Goal: Information Seeking & Learning: Learn about a topic

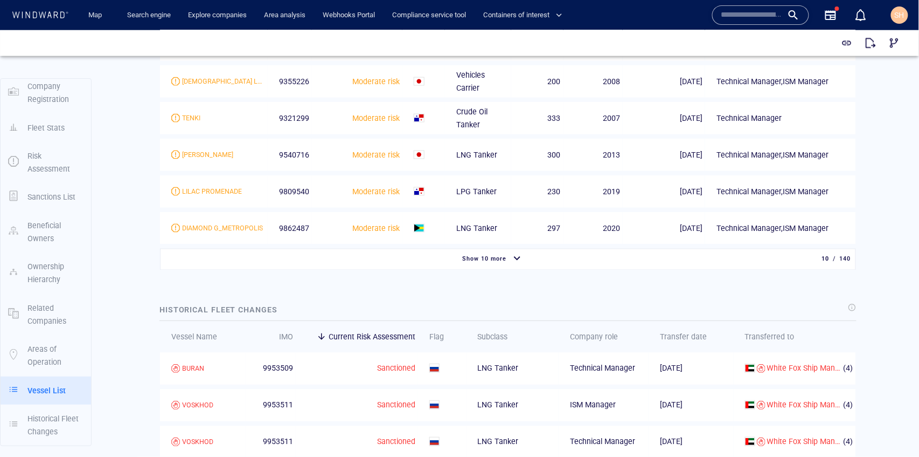
scroll to position [1746, 0]
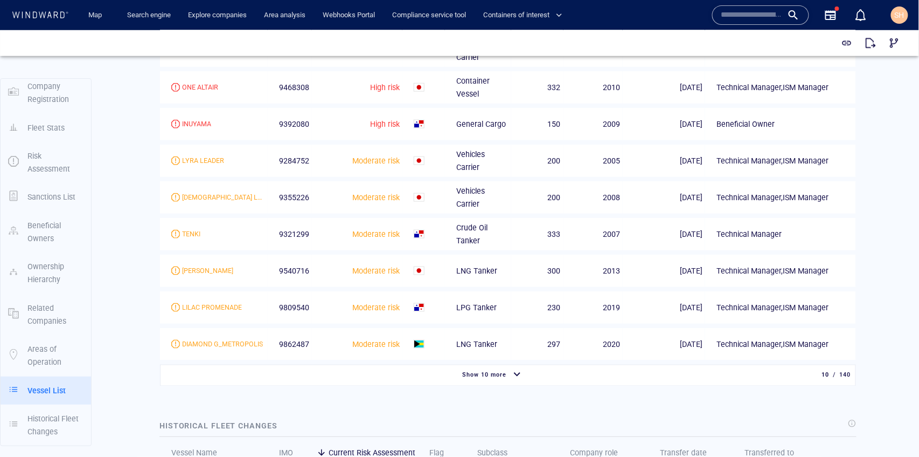
click at [492, 371] on span "Show 10 more" at bounding box center [485, 374] width 44 height 7
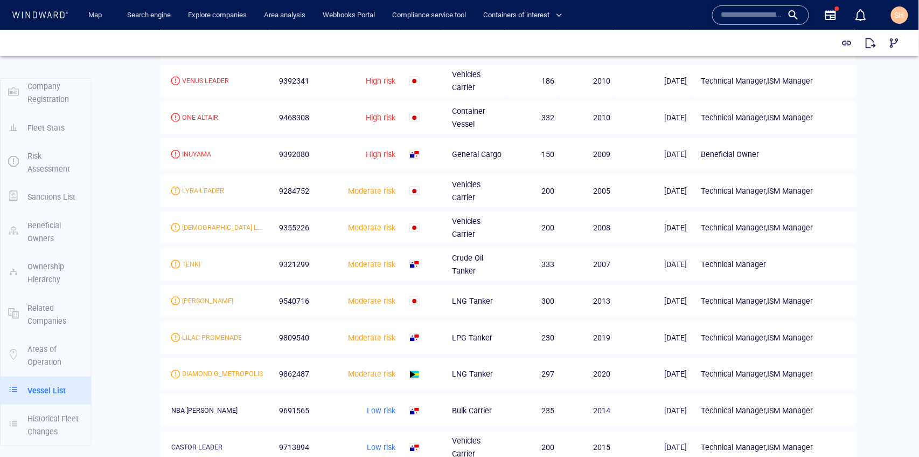
scroll to position [1782, 0]
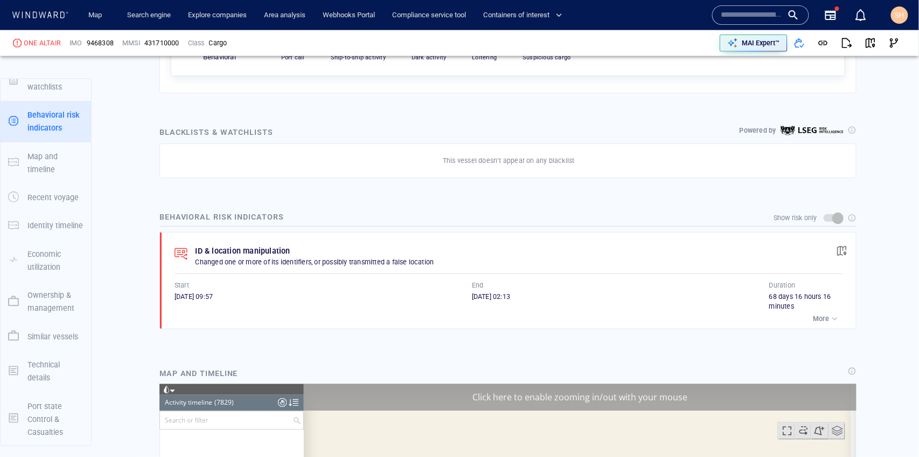
scroll to position [4802, 0]
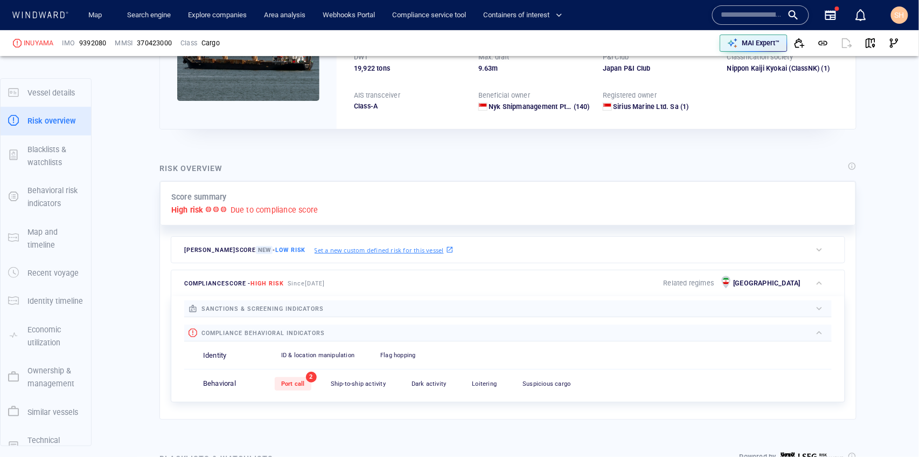
scroll to position [28, 0]
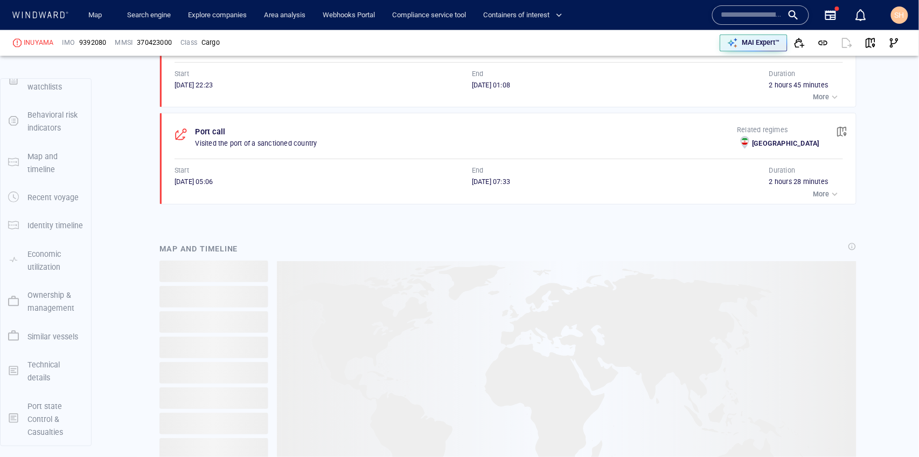
scroll to position [539, 0]
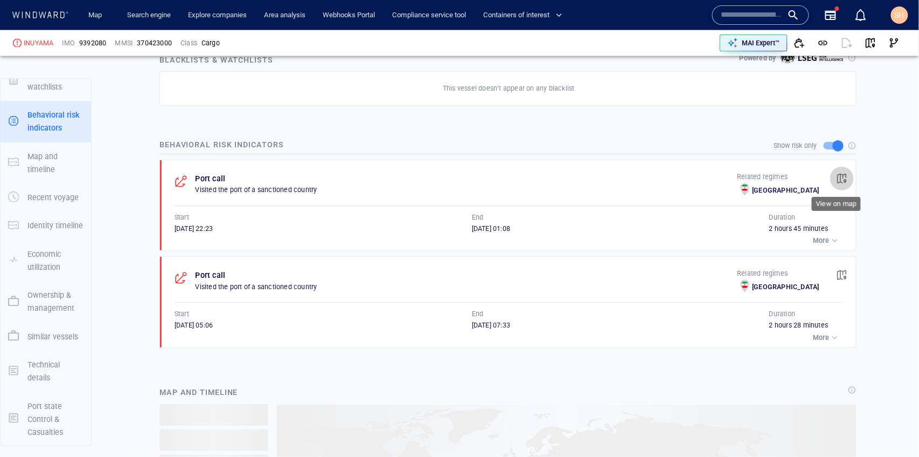
click at [840, 175] on span "button" at bounding box center [842, 178] width 11 height 11
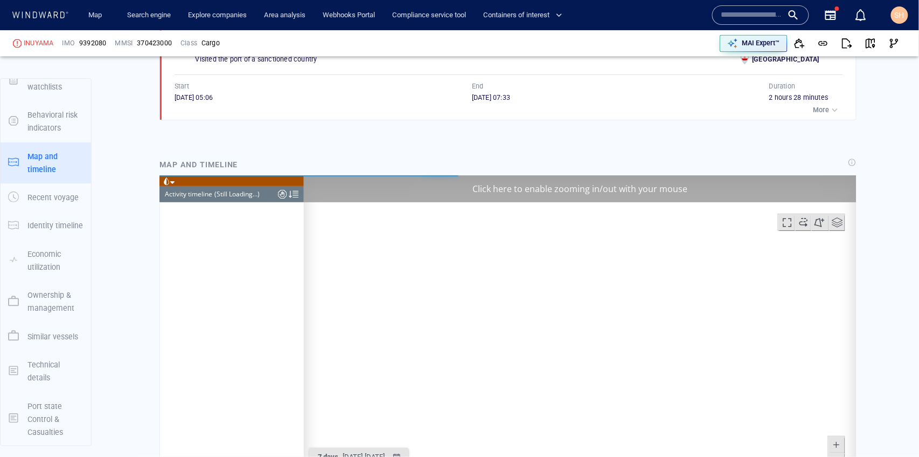
scroll to position [4150, 0]
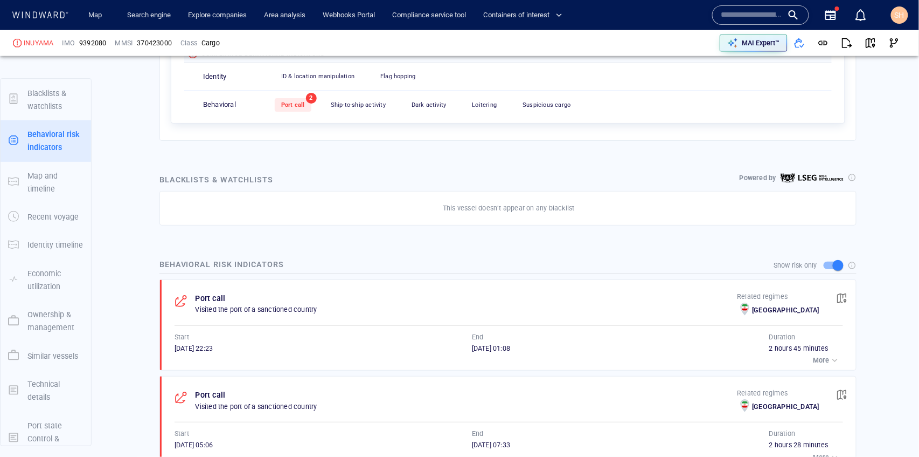
scroll to position [75, 0]
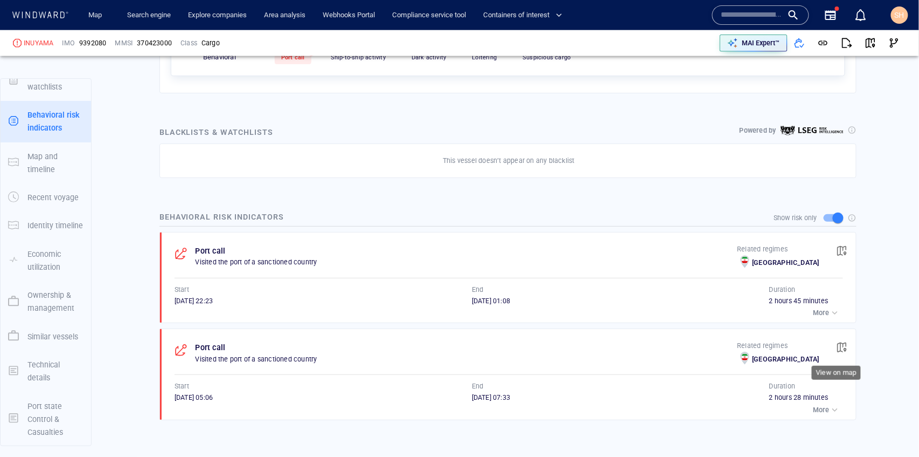
click at [837, 345] on span "button" at bounding box center [842, 347] width 11 height 11
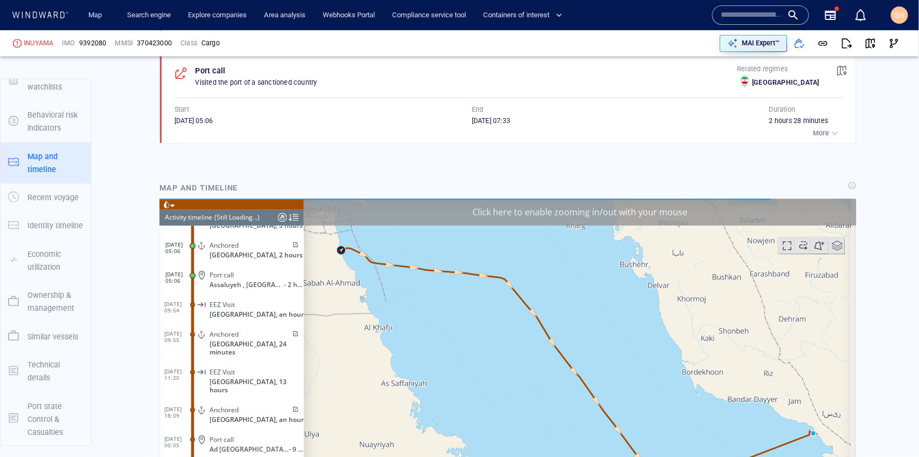
scroll to position [815, 0]
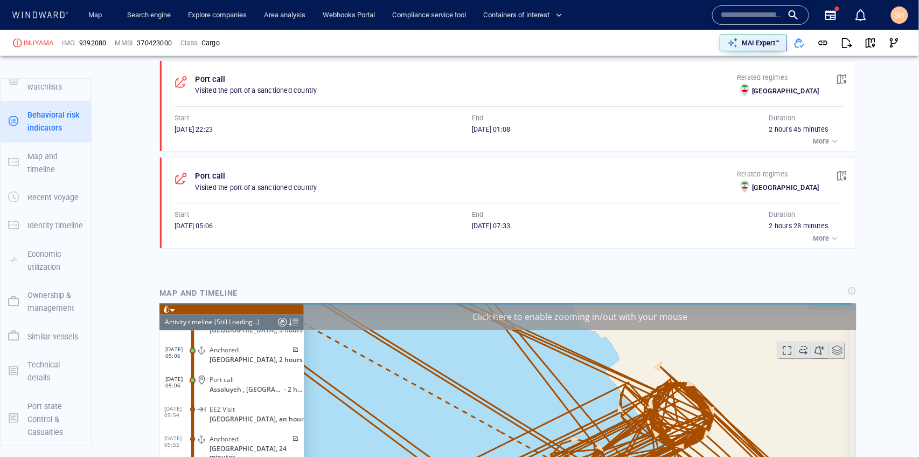
scroll to position [635, 0]
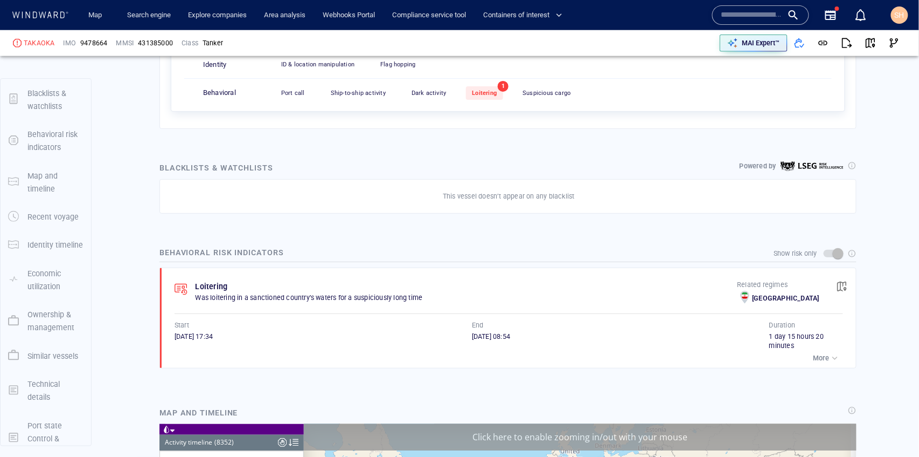
scroll to position [247294, 0]
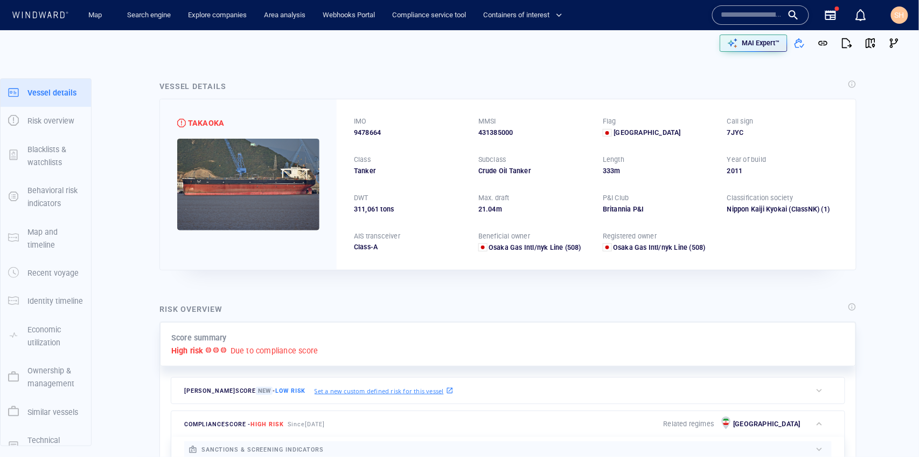
click at [367, 128] on span "9478664" at bounding box center [367, 133] width 27 height 10
copy span "9478664"
click at [376, 135] on span "9478664" at bounding box center [367, 133] width 27 height 10
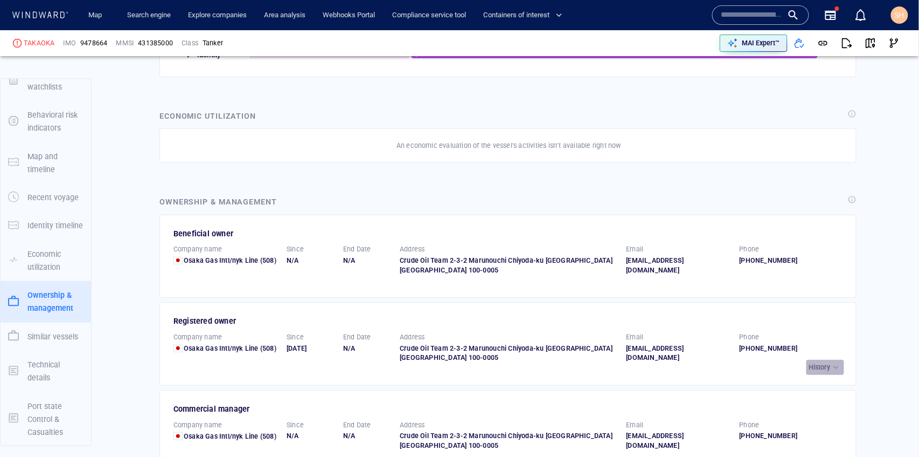
click at [825, 362] on p "History" at bounding box center [821, 367] width 22 height 10
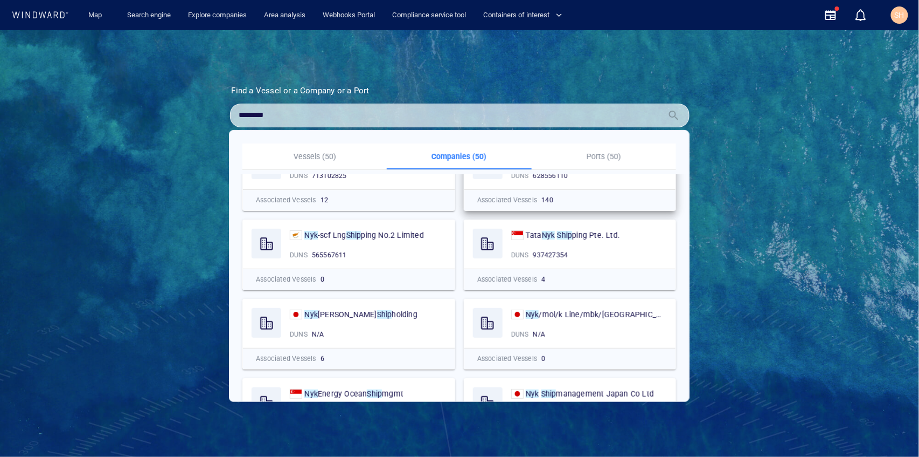
scroll to position [143, 0]
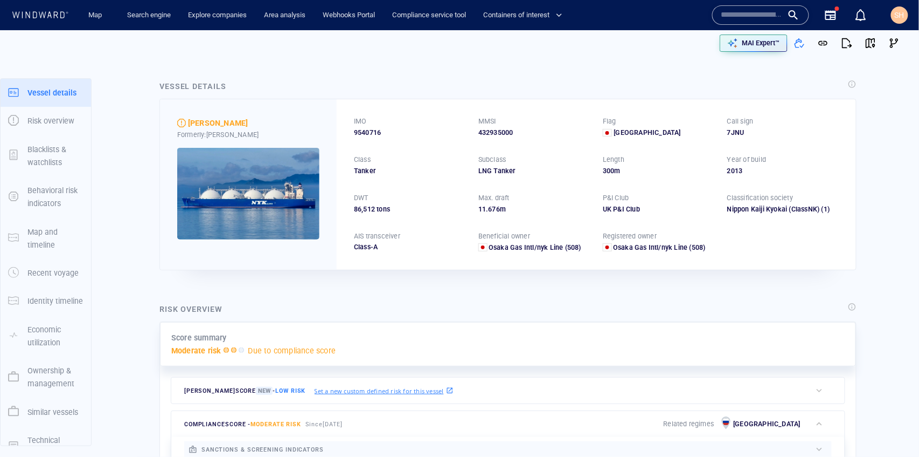
click at [364, 132] on span "9540716" at bounding box center [367, 133] width 27 height 10
copy span "9540716"
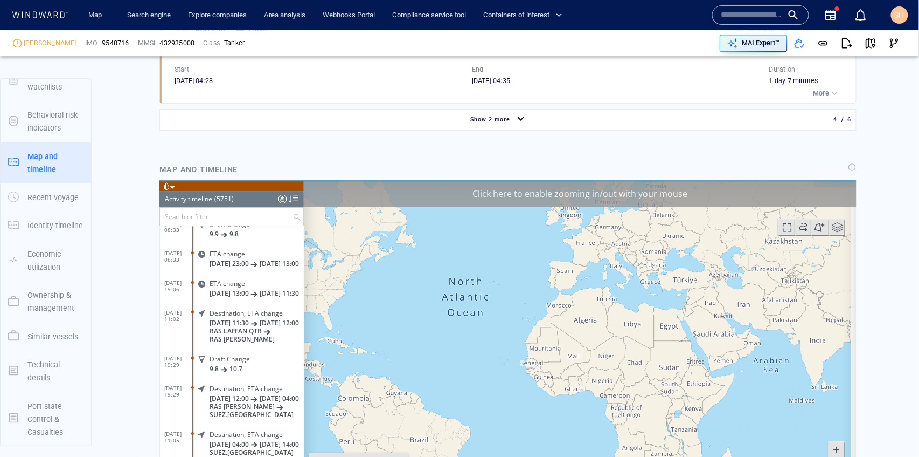
scroll to position [170192, 0]
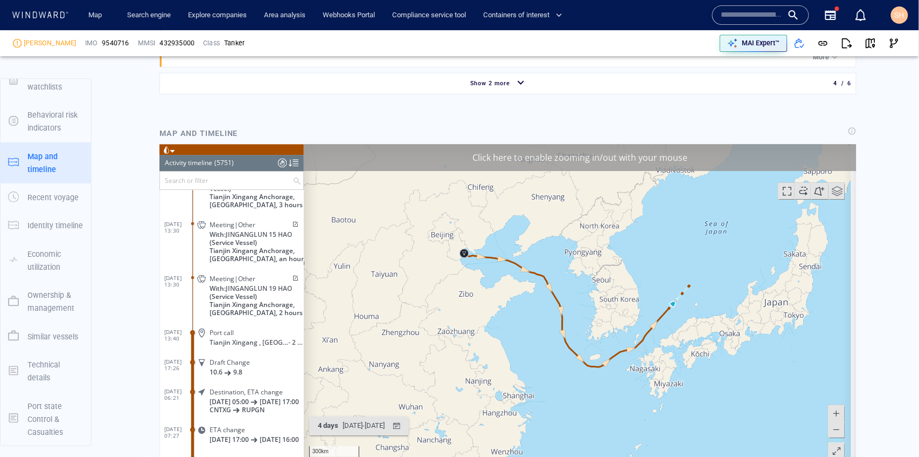
scroll to position [826, 0]
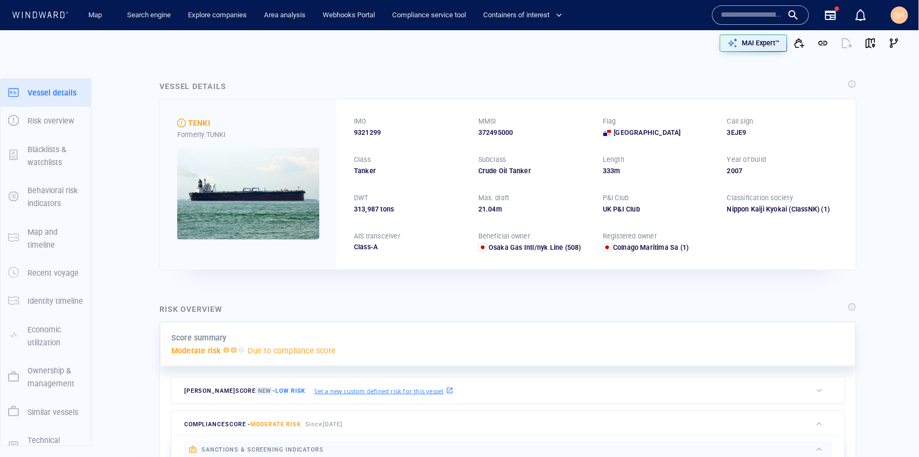
click at [357, 130] on span "9321299" at bounding box center [367, 133] width 27 height 10
copy span "9321299"
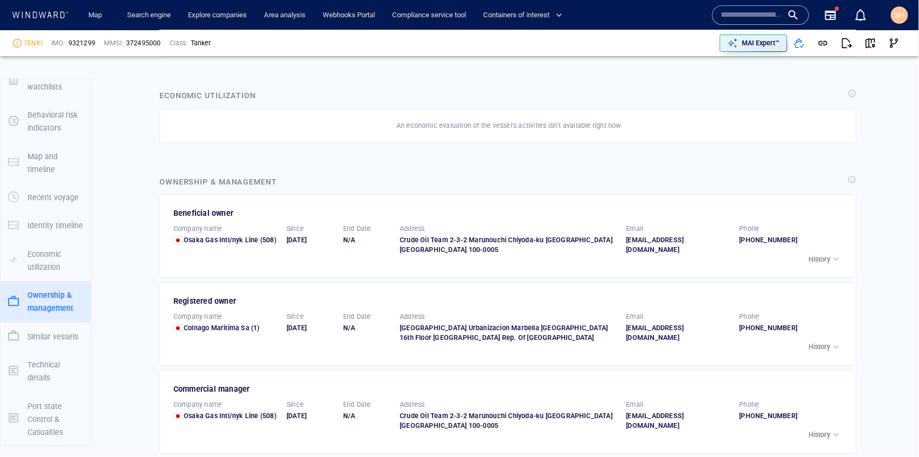
scroll to position [1329, 0]
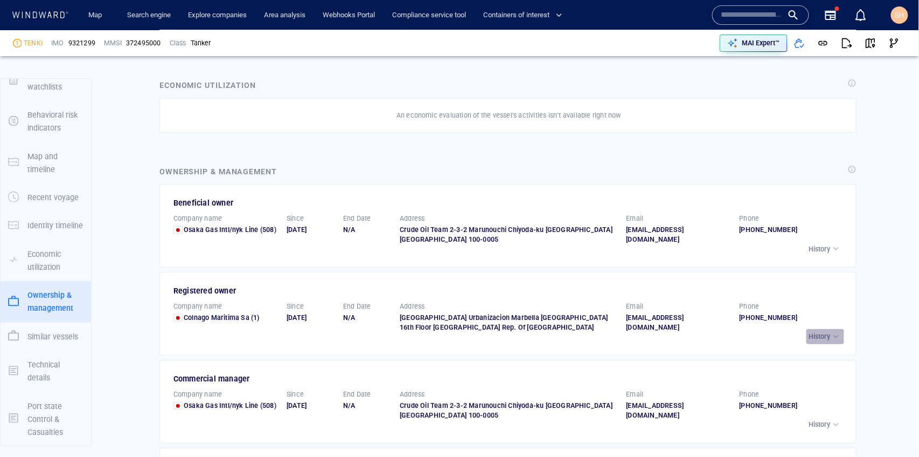
click at [823, 331] on div "History" at bounding box center [826, 336] width 32 height 11
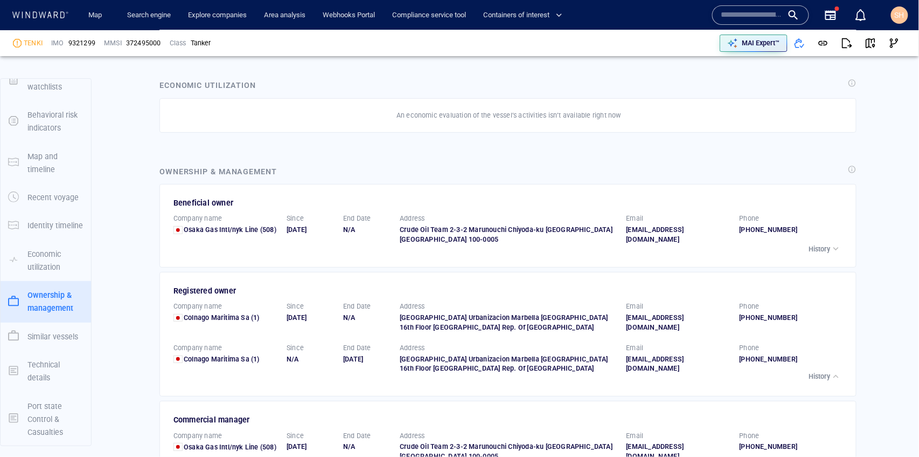
click at [823, 369] on button "History" at bounding box center [826, 376] width 38 height 15
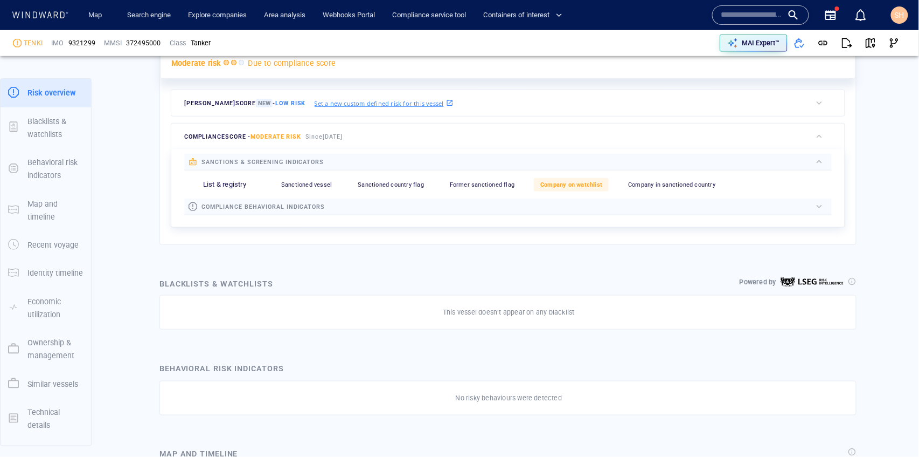
scroll to position [143, 0]
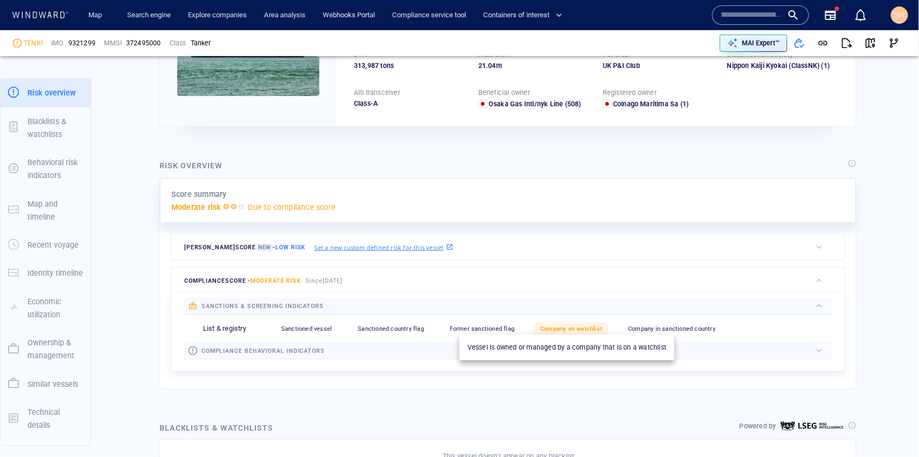
click at [584, 329] on span "Company on watchlist" at bounding box center [572, 328] width 62 height 7
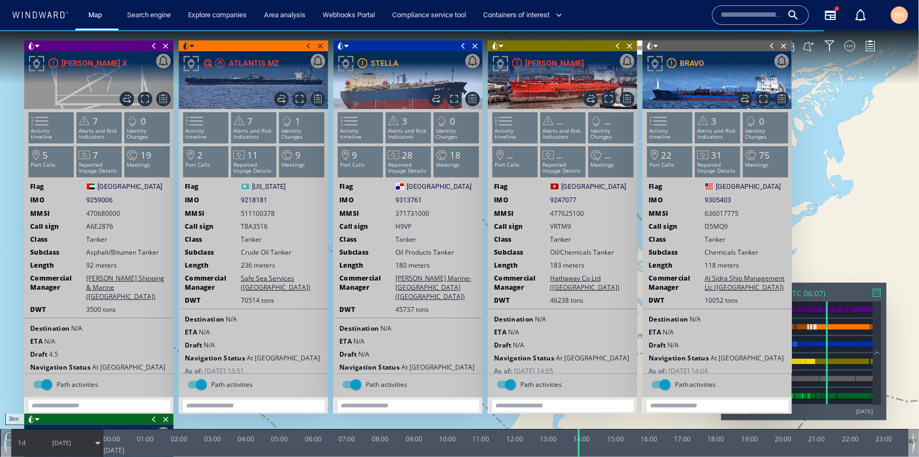
click at [769, 42] on span at bounding box center [773, 45] width 12 height 11
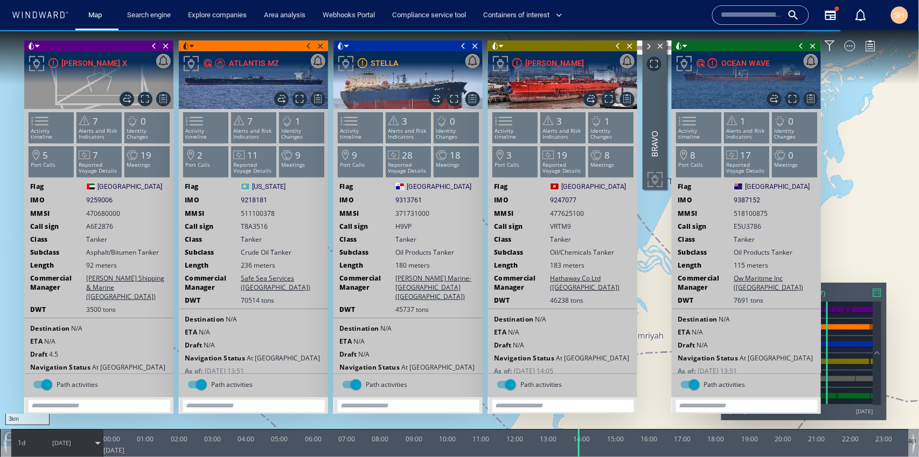
click at [623, 45] on span at bounding box center [618, 45] width 12 height 11
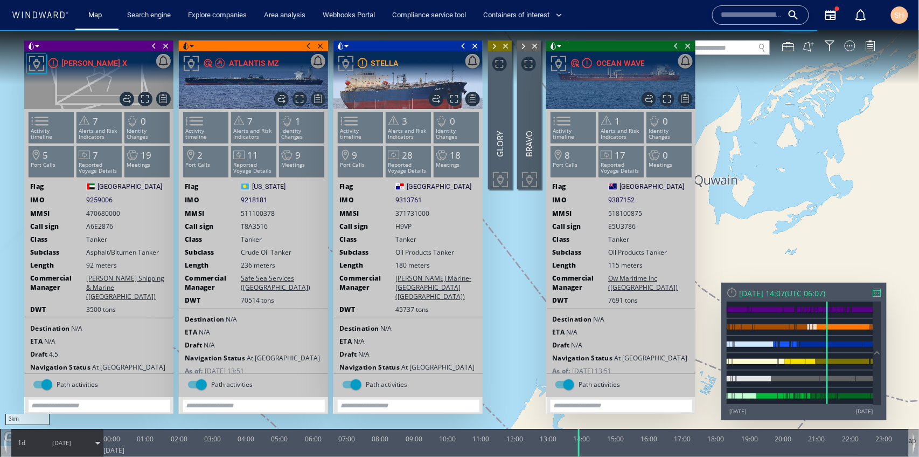
click at [675, 48] on span at bounding box center [676, 45] width 12 height 11
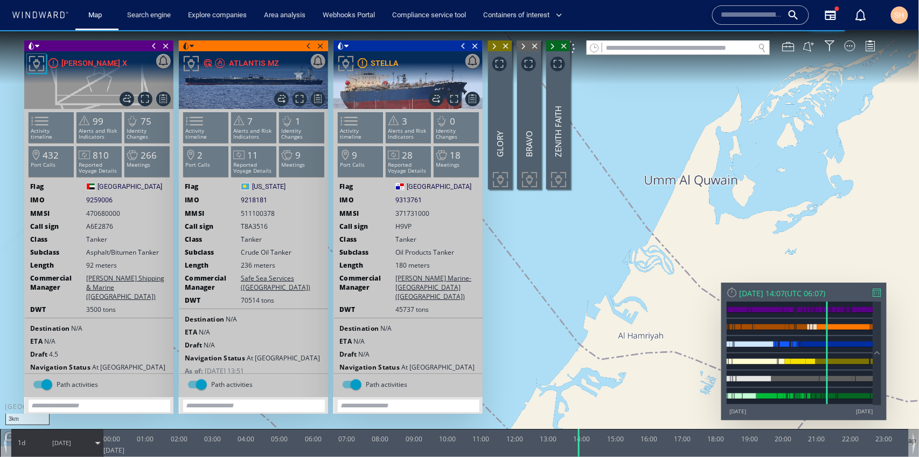
click at [462, 46] on span at bounding box center [464, 45] width 12 height 11
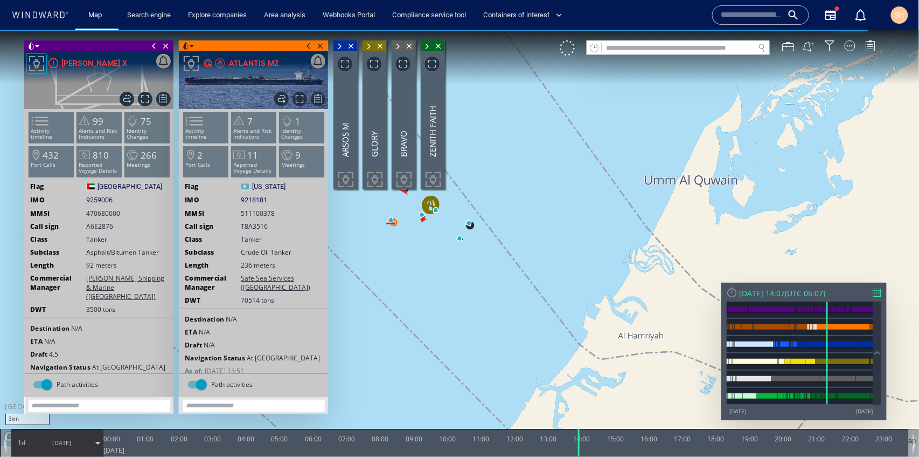
click at [305, 45] on span at bounding box center [309, 45] width 12 height 11
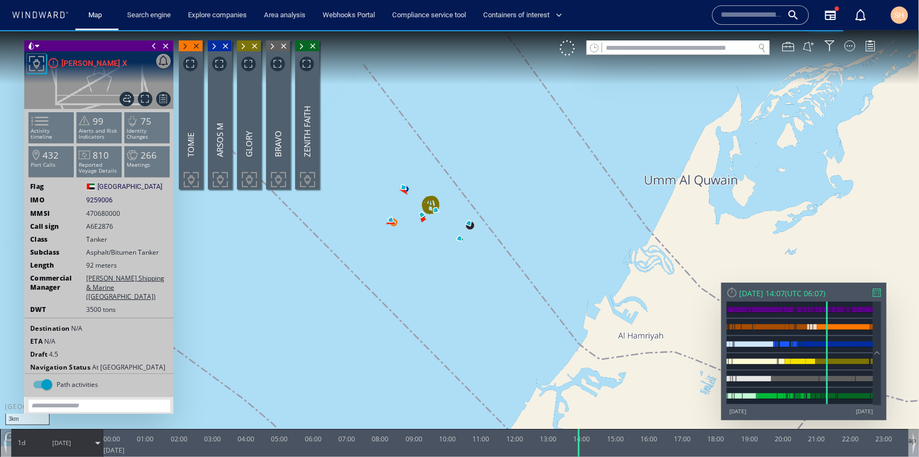
click at [153, 47] on span at bounding box center [154, 45] width 12 height 11
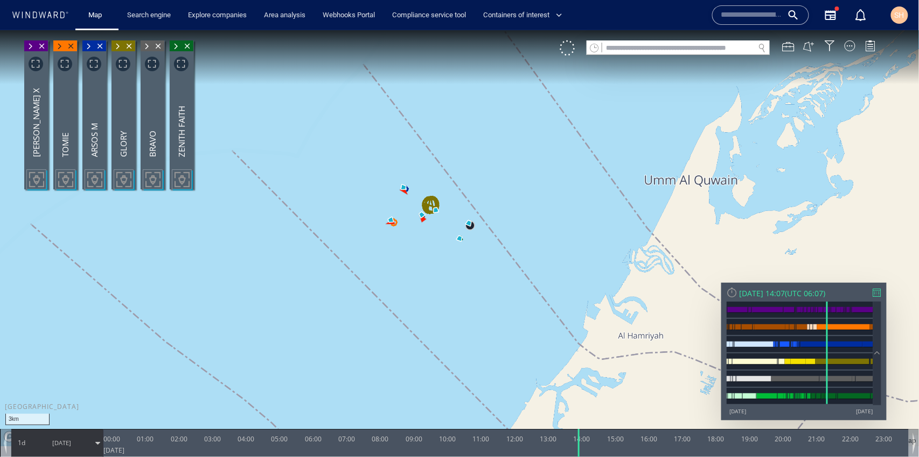
drag, startPoint x: 330, startPoint y: 30, endPoint x: 567, endPoint y: 177, distance: 278.6
click at [567, 177] on canvas "Map" at bounding box center [460, 238] width 920 height 416
click at [852, 46] on div at bounding box center [850, 45] width 11 height 11
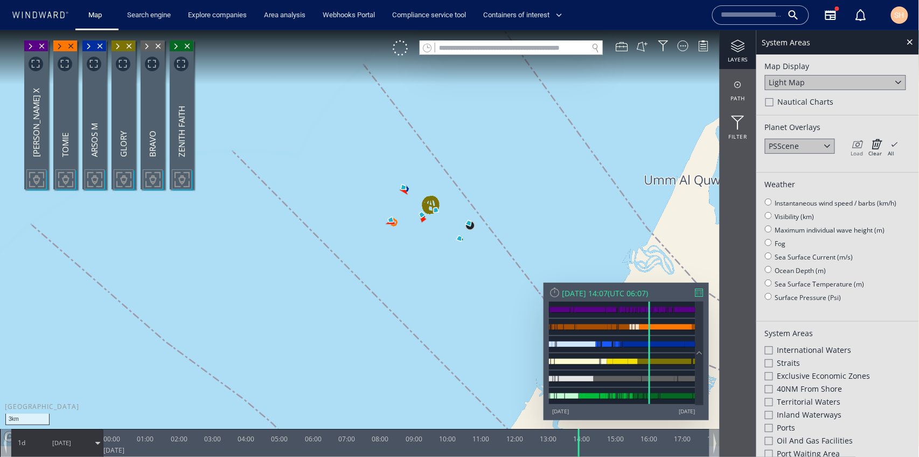
click at [861, 143] on icon at bounding box center [857, 143] width 12 height 11
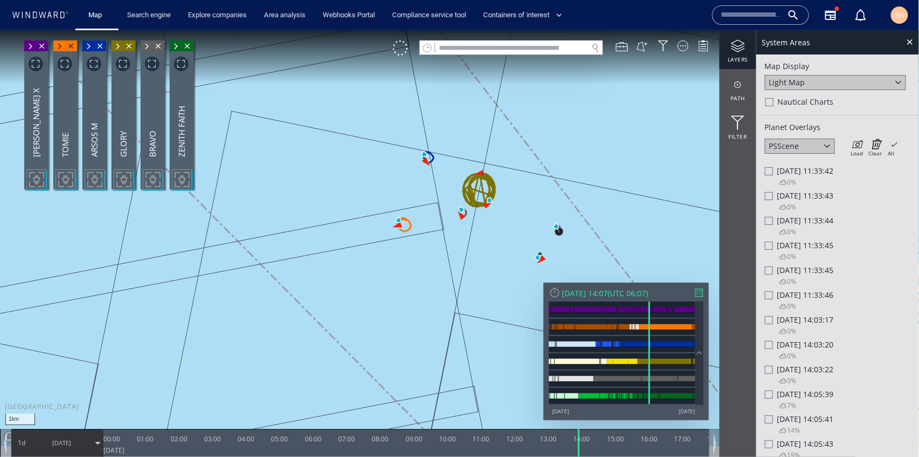
click at [849, 141] on div "Load Clear All × Loading all overlays might take a while!" at bounding box center [875, 146] width 54 height 16
click at [858, 141] on icon at bounding box center [857, 143] width 12 height 11
click at [795, 327] on span "0%" at bounding box center [792, 330] width 9 height 9
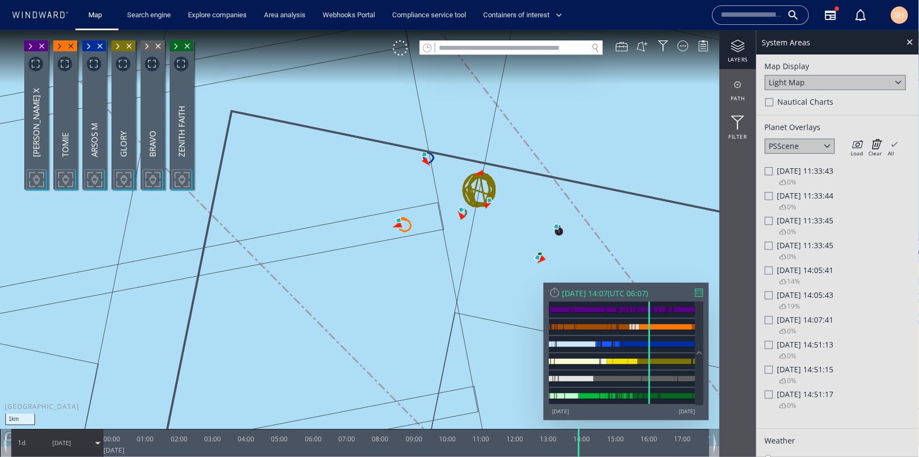
click at [768, 326] on div "0%" at bounding box center [782, 331] width 30 height 15
click at [771, 321] on div at bounding box center [769, 319] width 8 height 8
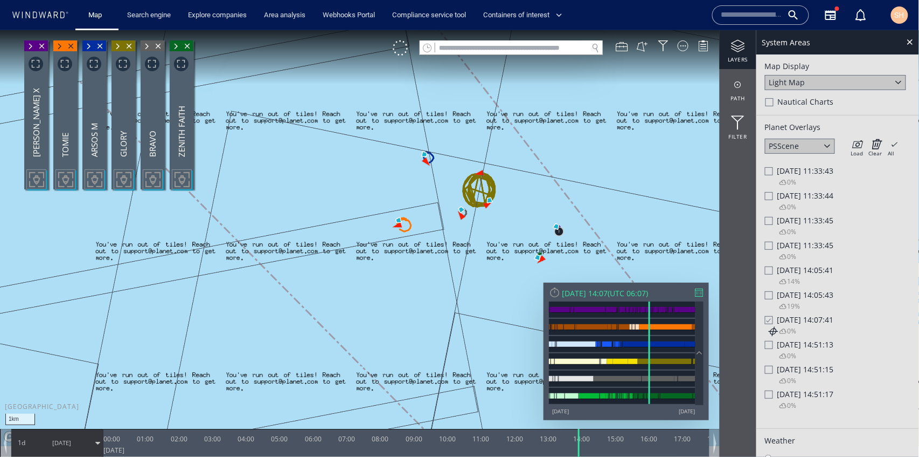
click at [905, 10] on div "SH" at bounding box center [899, 14] width 17 height 17
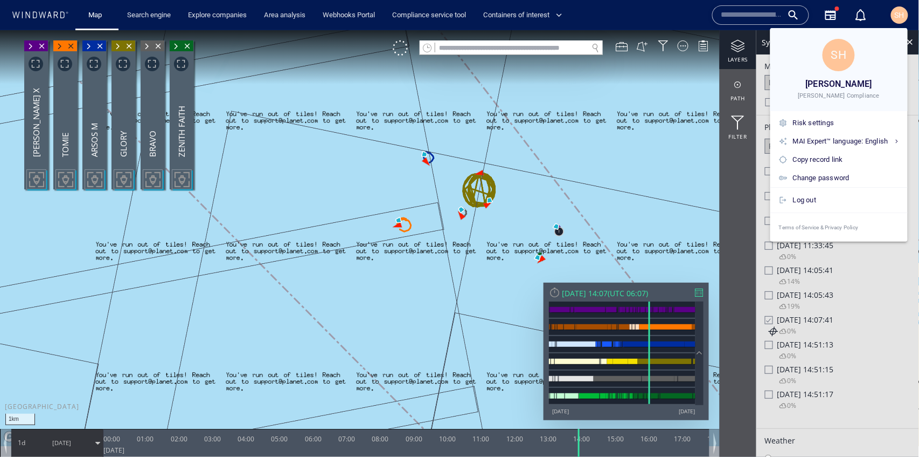
click at [895, 12] on div at bounding box center [459, 228] width 919 height 457
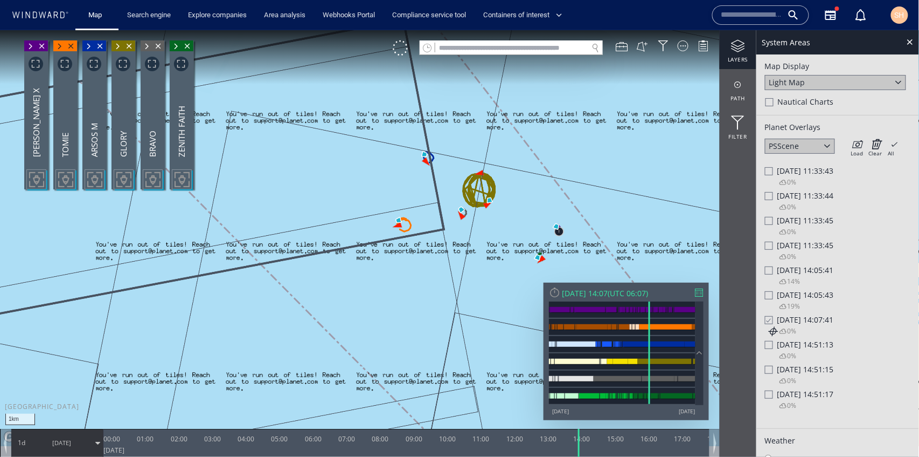
click at [815, 232] on div "Fri 01/10/2021 11:33:45 0%" at bounding box center [838, 227] width 146 height 25
click at [822, 224] on span "Fri 01/10/2021 11:33:45" at bounding box center [806, 220] width 57 height 10
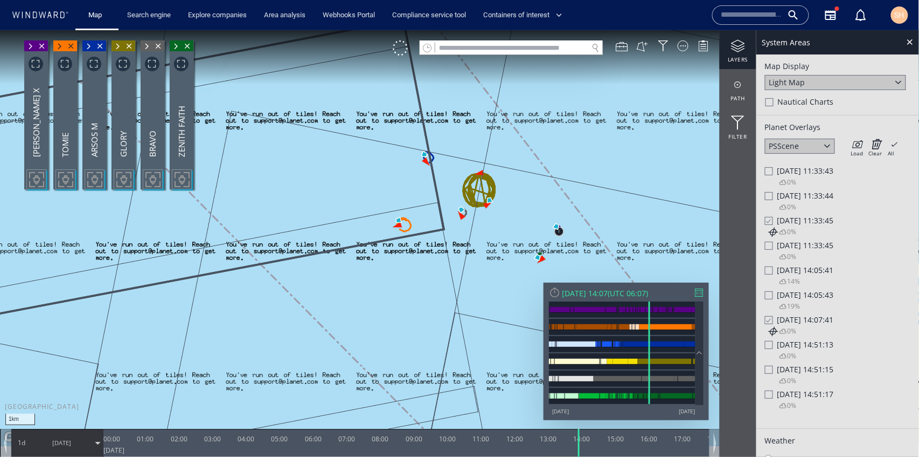
click at [787, 318] on span "Fri 01/10/2021 14:07:41" at bounding box center [806, 319] width 57 height 10
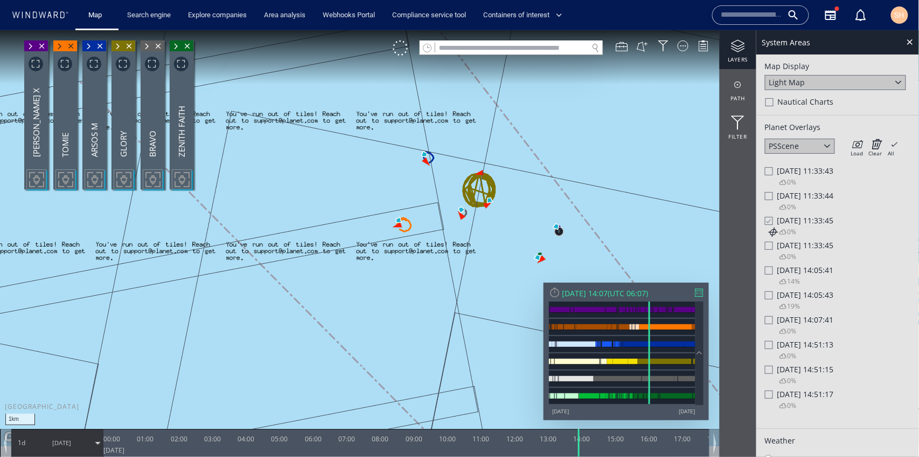
click at [806, 222] on span "Fri 01/10/2021 11:33:45" at bounding box center [806, 220] width 57 height 10
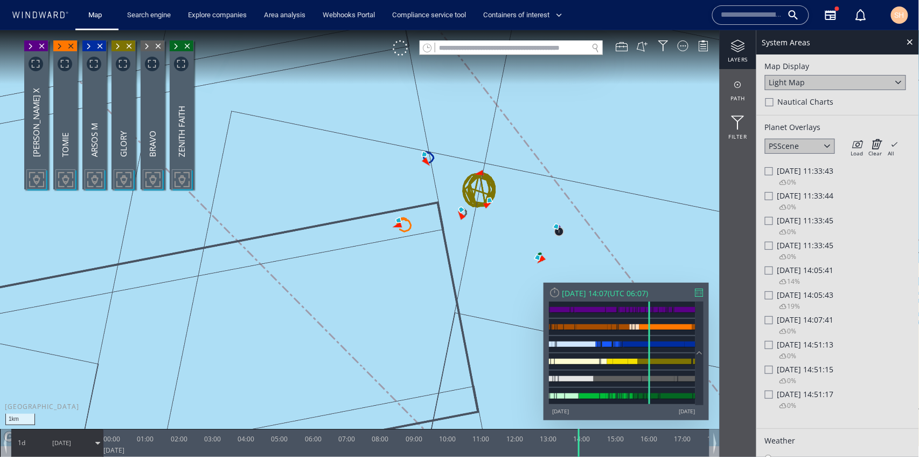
click at [814, 193] on span "Fri 01/10/2021 11:33:44" at bounding box center [806, 195] width 57 height 10
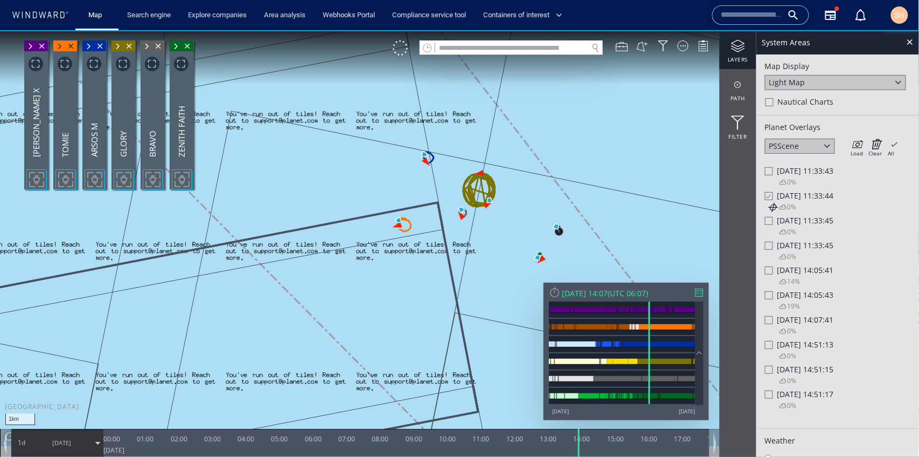
click at [814, 193] on span "Fri 01/10/2021 11:33:44" at bounding box center [806, 195] width 57 height 10
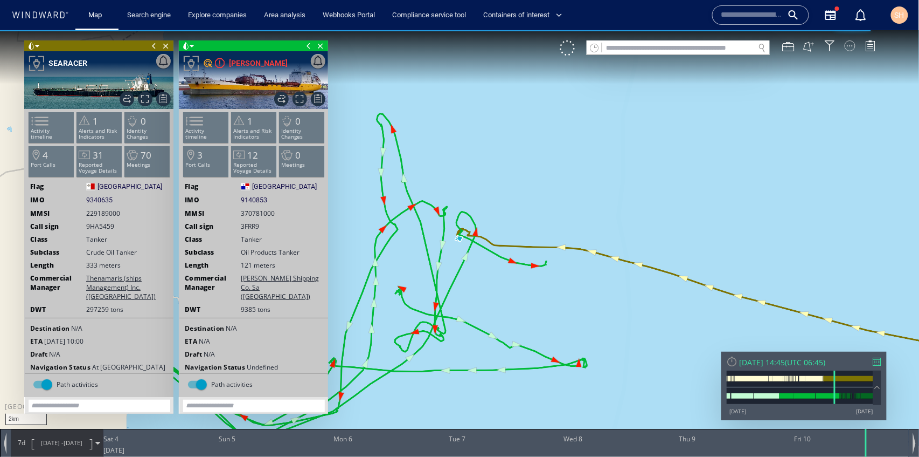
click at [850, 44] on div at bounding box center [850, 45] width 11 height 11
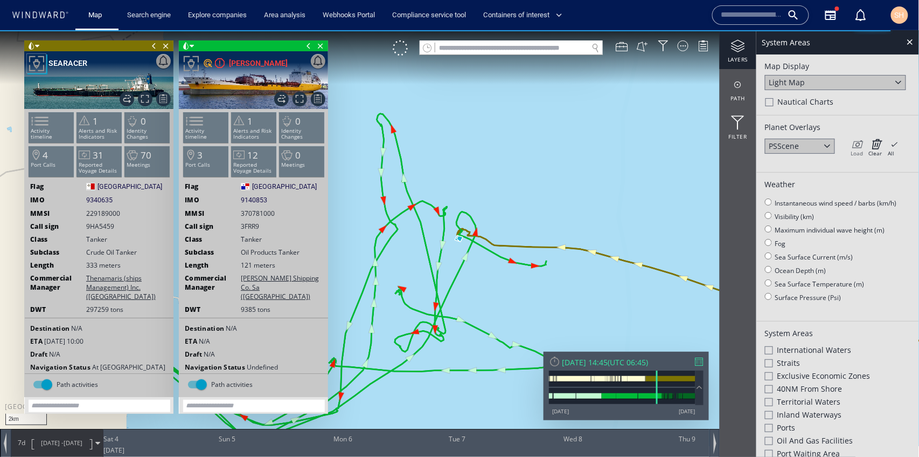
click at [861, 144] on icon at bounding box center [857, 143] width 12 height 11
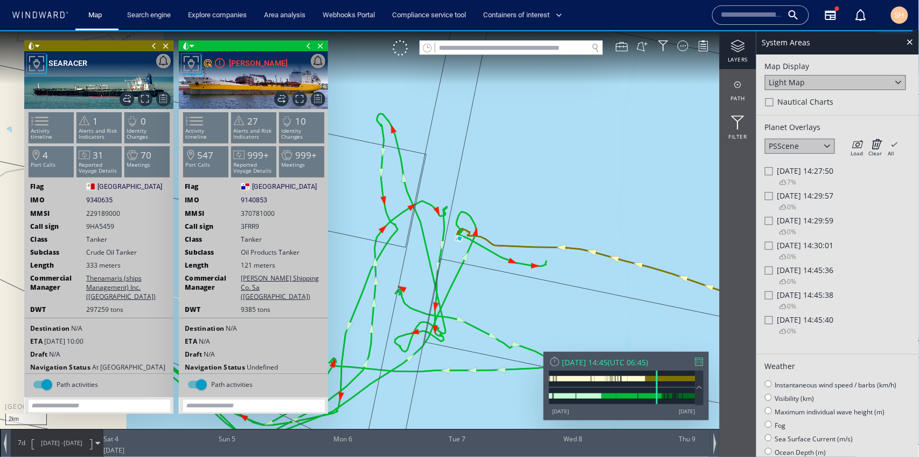
click at [804, 295] on span "Fri 10/06/2022 14:45:38" at bounding box center [806, 294] width 57 height 10
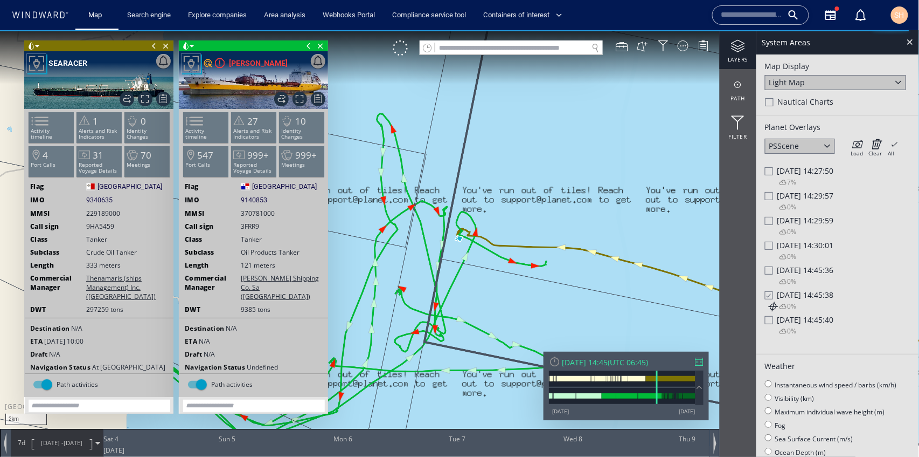
click at [804, 295] on span "Fri 10/06/2022 14:45:38" at bounding box center [806, 294] width 57 height 10
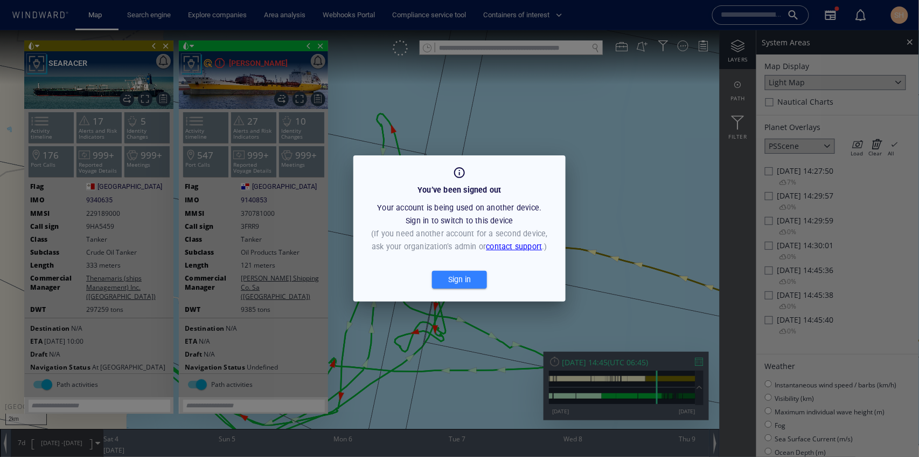
click at [448, 278] on div "Sign in" at bounding box center [459, 280] width 27 height 18
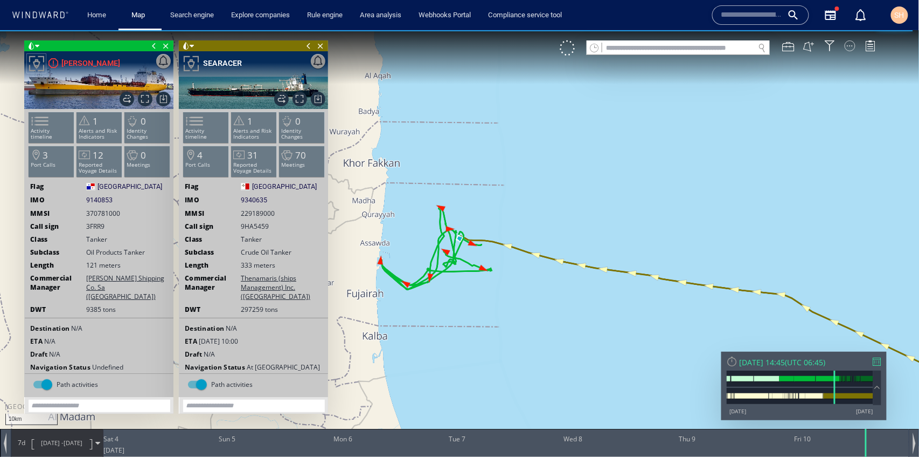
click at [850, 41] on div at bounding box center [850, 45] width 11 height 11
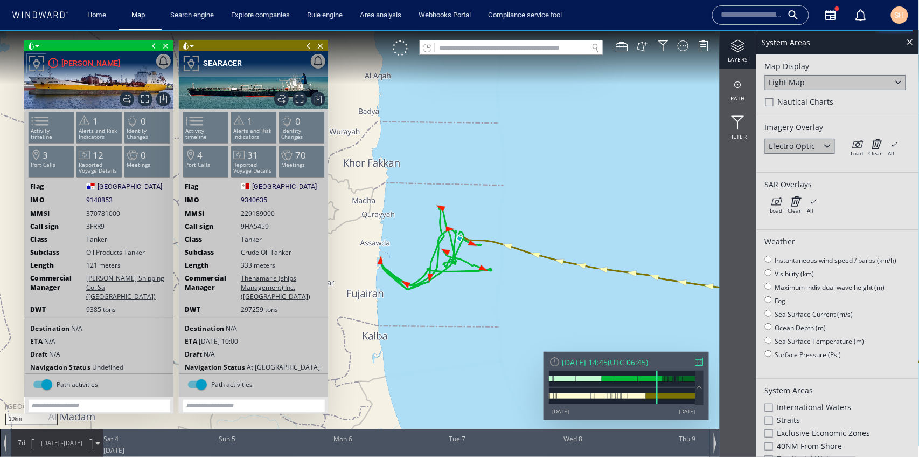
click at [823, 140] on div at bounding box center [828, 145] width 12 height 12
click at [817, 185] on div "Synthetic aperture radar" at bounding box center [800, 179] width 61 height 20
click at [816, 147] on div "Synthetic aperture radar" at bounding box center [800, 150] width 61 height 20
click at [812, 174] on div "Electro Optic" at bounding box center [793, 170] width 46 height 10
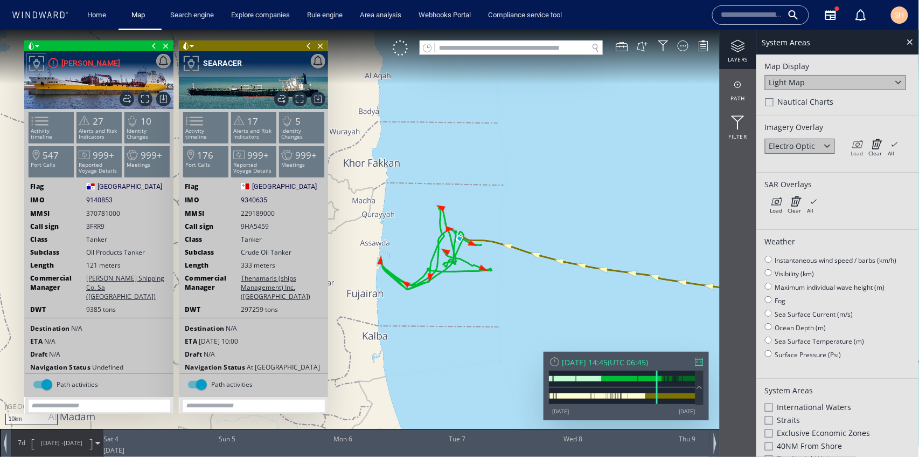
click at [860, 142] on icon at bounding box center [857, 143] width 12 height 11
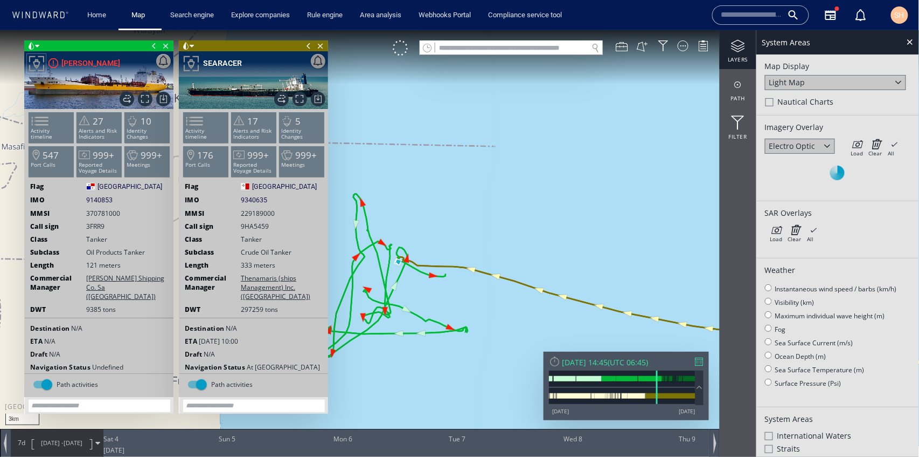
drag, startPoint x: 500, startPoint y: 232, endPoint x: 584, endPoint y: 190, distance: 94.2
click at [584, 190] on canvas "Map" at bounding box center [460, 238] width 920 height 416
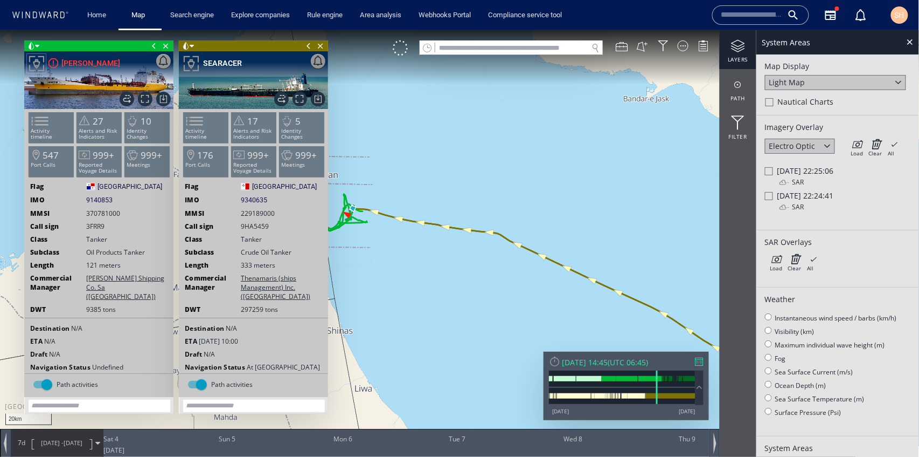
drag, startPoint x: 410, startPoint y: 260, endPoint x: 526, endPoint y: 248, distance: 117.0
click at [526, 248] on canvas "Map" at bounding box center [460, 238] width 920 height 416
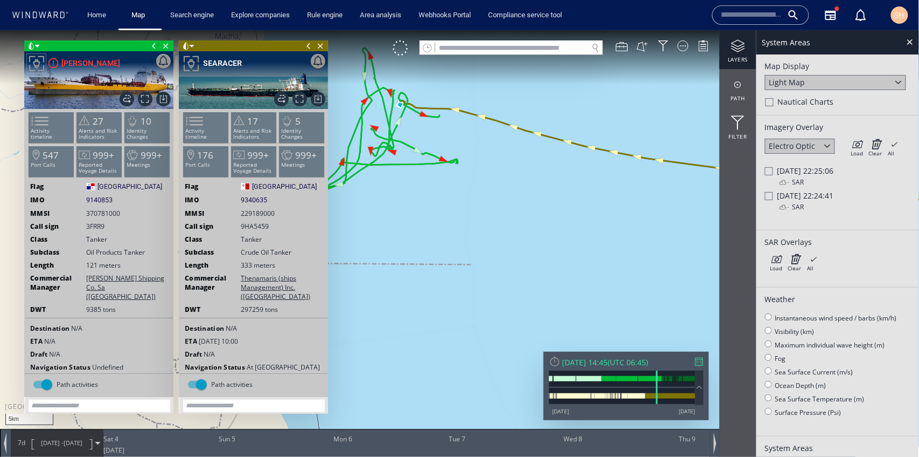
drag, startPoint x: 424, startPoint y: 196, endPoint x: 434, endPoint y: 337, distance: 141.0
click at [434, 339] on canvas "Map" at bounding box center [460, 238] width 920 height 416
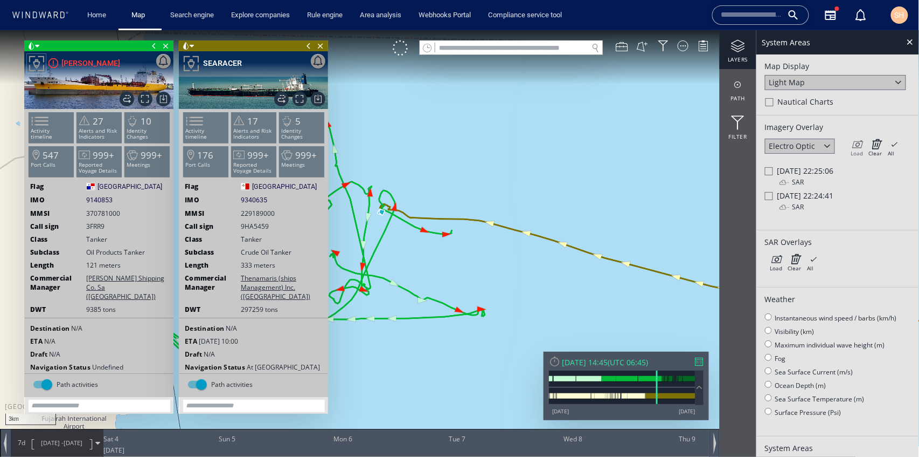
click at [863, 143] on icon at bounding box center [857, 143] width 12 height 11
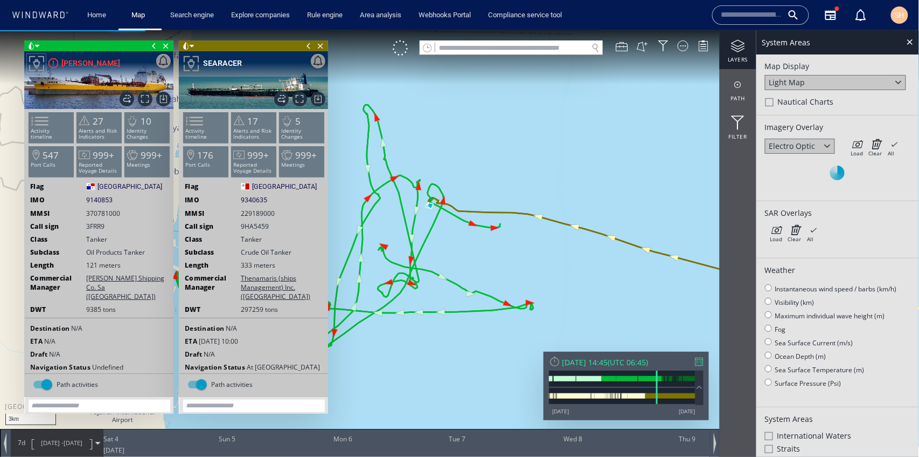
drag, startPoint x: 437, startPoint y: 264, endPoint x: 485, endPoint y: 258, distance: 48.9
click at [485, 258] on canvas "Map" at bounding box center [460, 238] width 920 height 416
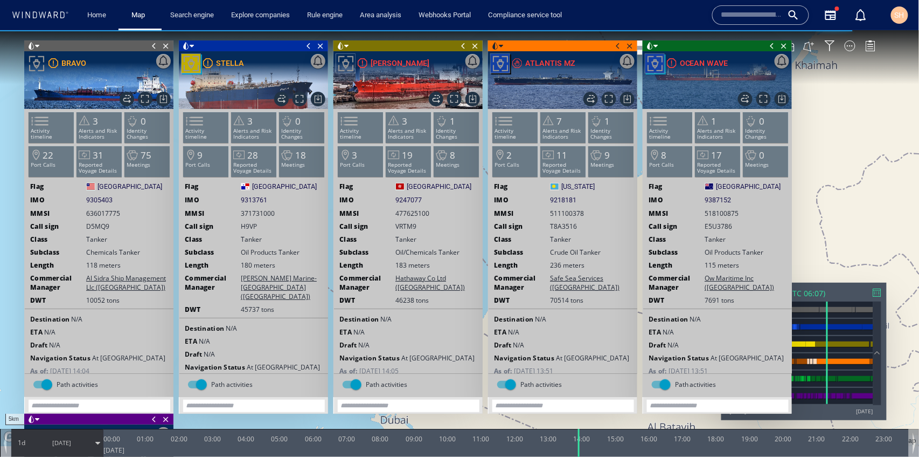
click at [770, 44] on span at bounding box center [773, 45] width 12 height 11
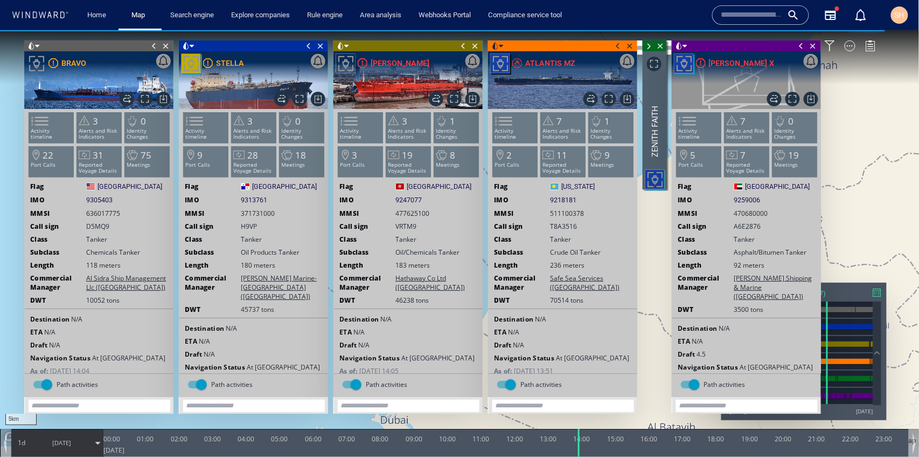
click at [616, 44] on span at bounding box center [618, 45] width 12 height 11
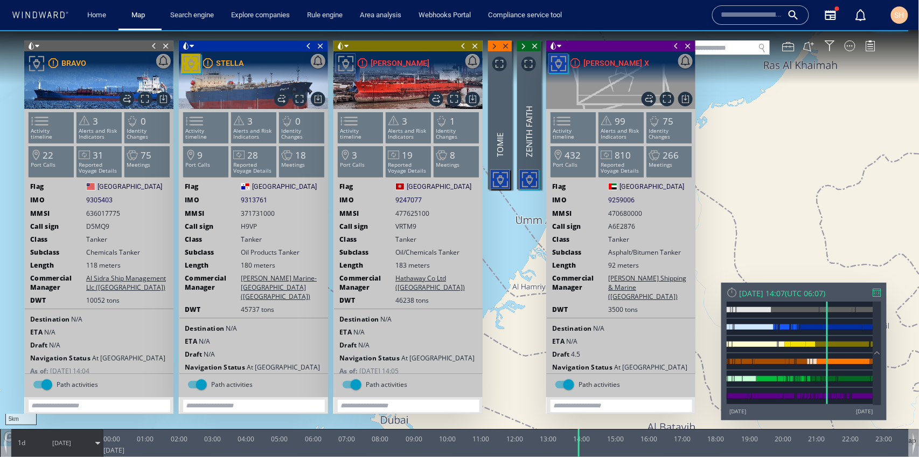
click at [672, 44] on span at bounding box center [676, 45] width 12 height 11
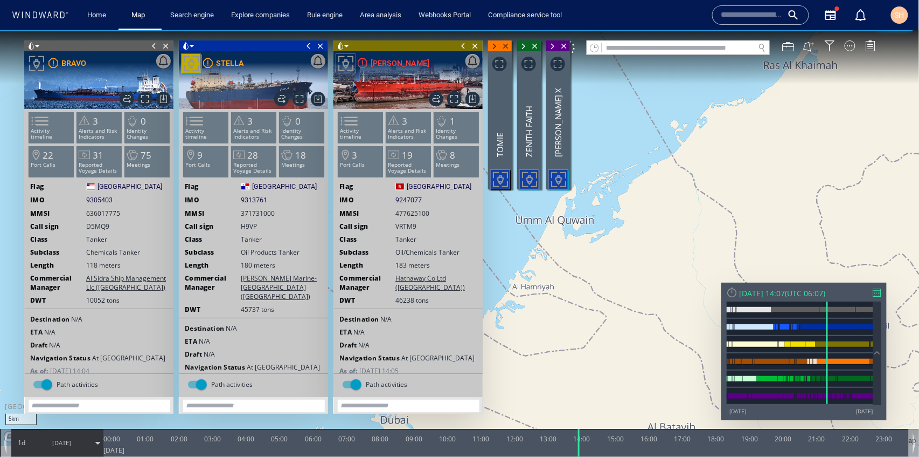
click at [460, 44] on span at bounding box center [464, 45] width 12 height 11
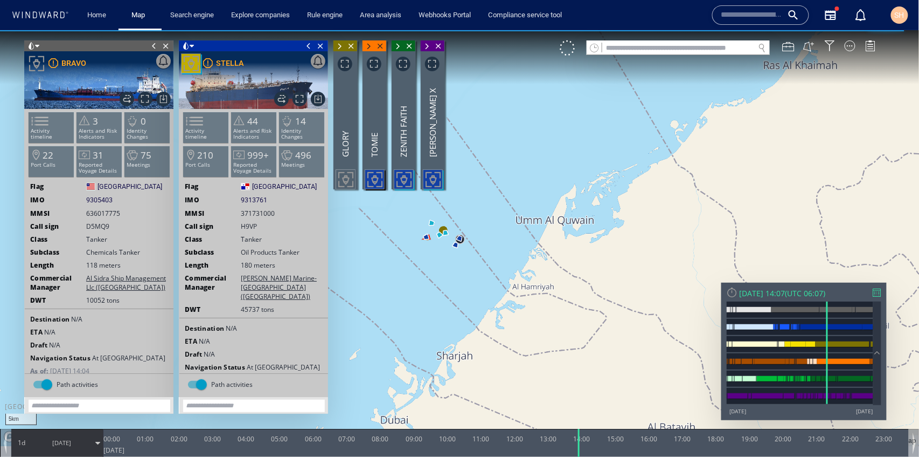
click at [310, 44] on span at bounding box center [309, 45] width 12 height 11
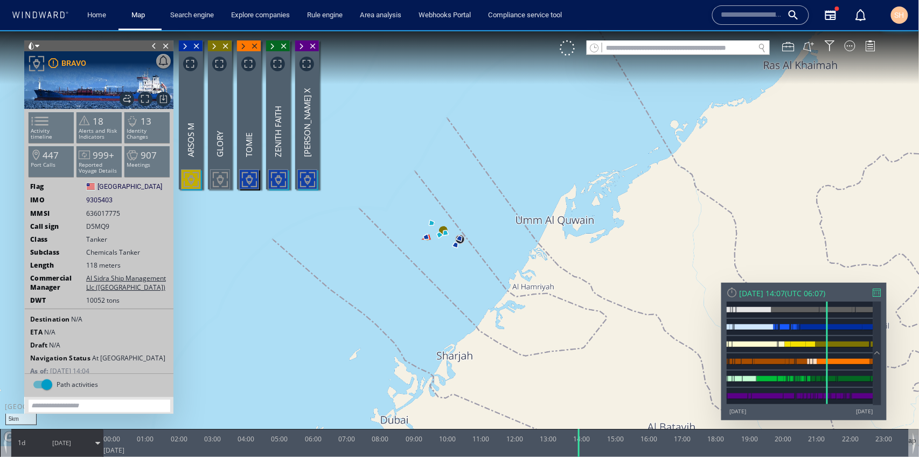
click at [154, 46] on span at bounding box center [154, 45] width 12 height 11
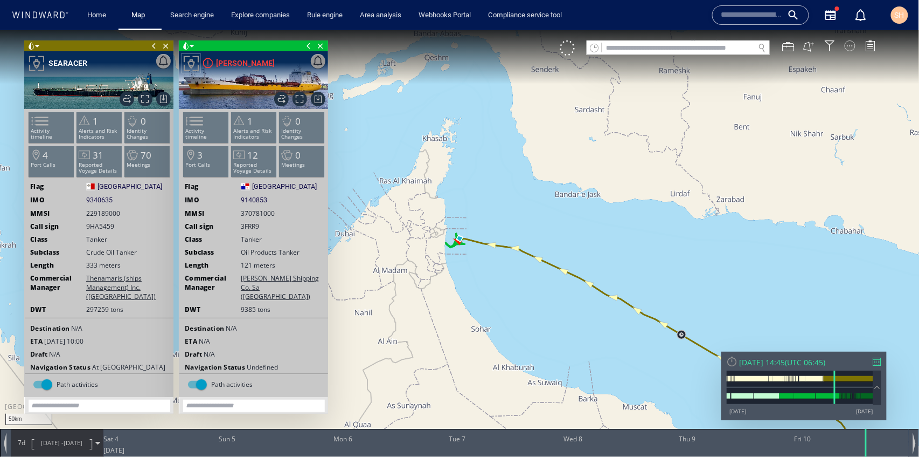
click at [849, 50] on div at bounding box center [850, 45] width 11 height 11
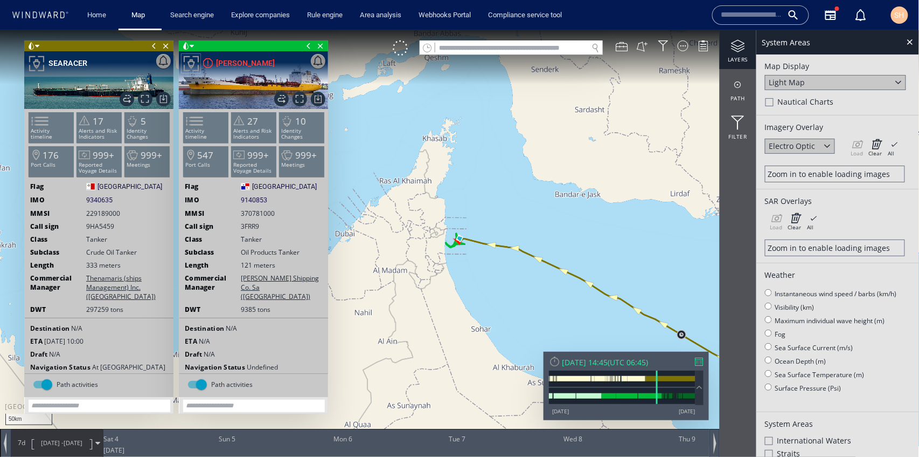
click at [825, 141] on div at bounding box center [828, 145] width 12 height 12
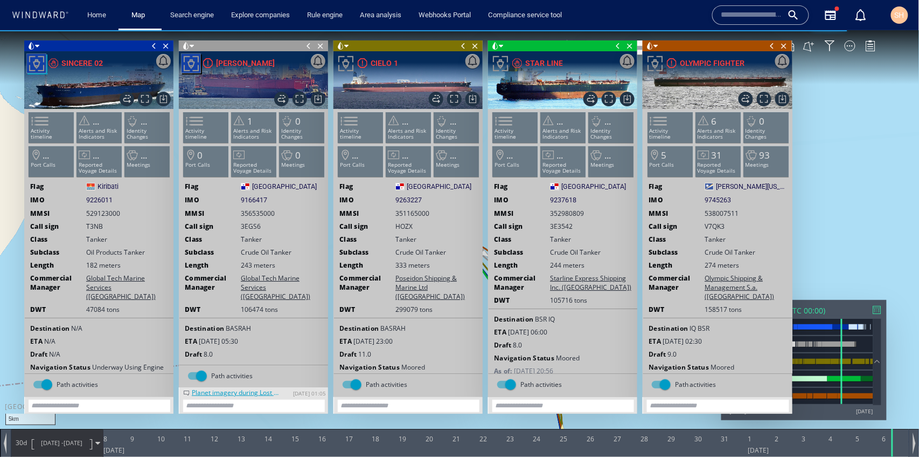
click at [767, 43] on span at bounding box center [773, 45] width 12 height 11
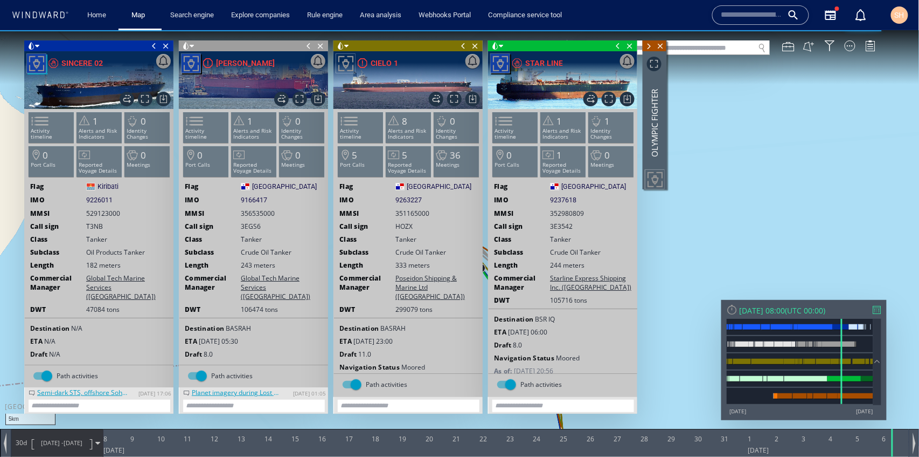
click at [618, 44] on span at bounding box center [618, 45] width 12 height 11
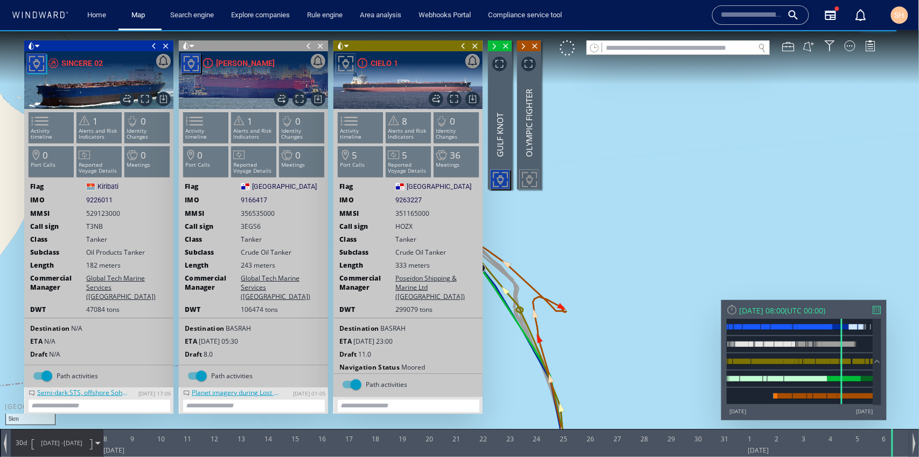
click at [459, 42] on span at bounding box center [464, 45] width 12 height 11
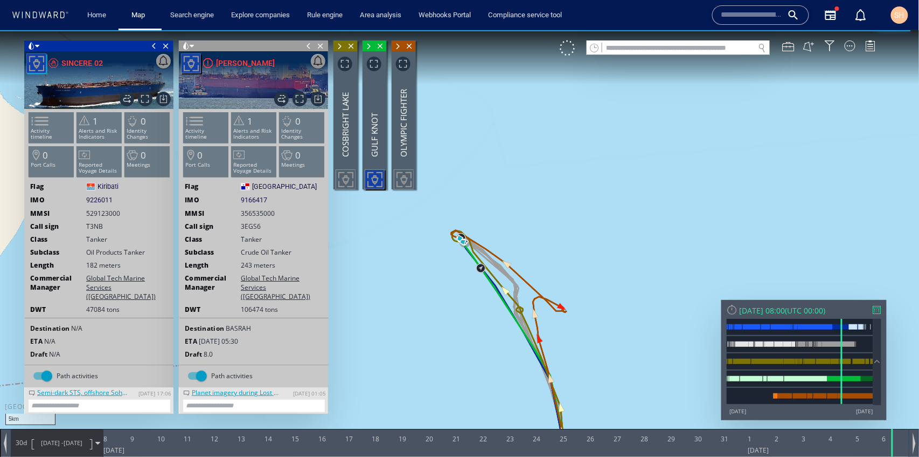
click at [305, 46] on span at bounding box center [309, 45] width 12 height 11
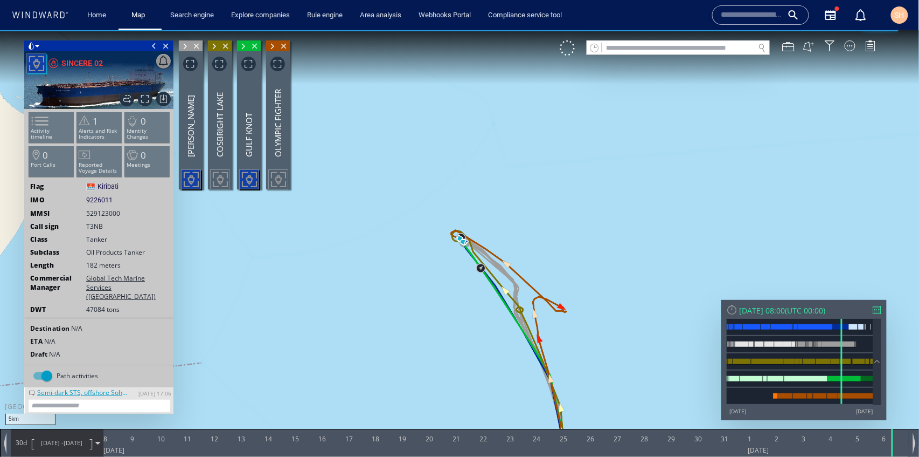
click at [153, 46] on span at bounding box center [154, 45] width 12 height 11
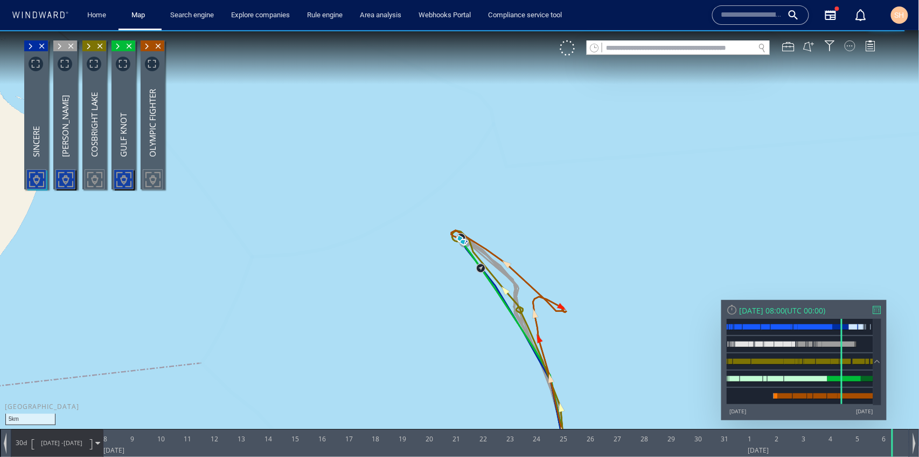
click at [847, 42] on div at bounding box center [850, 45] width 11 height 11
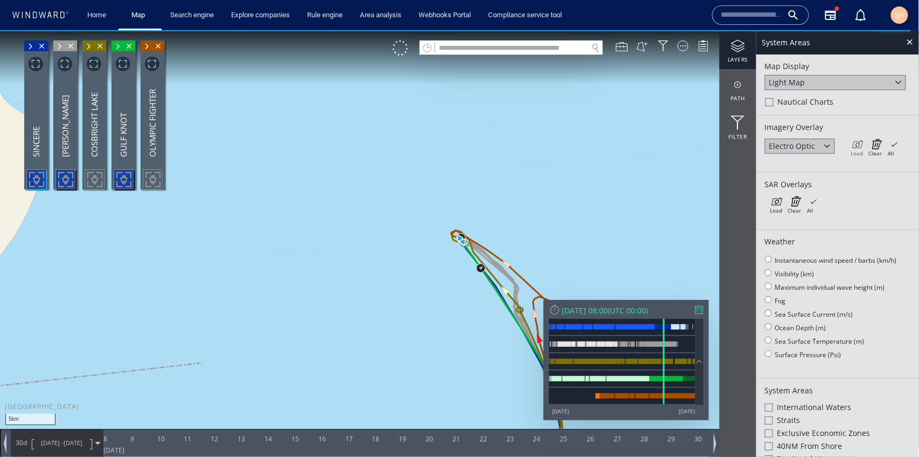
click at [862, 147] on icon at bounding box center [857, 143] width 12 height 11
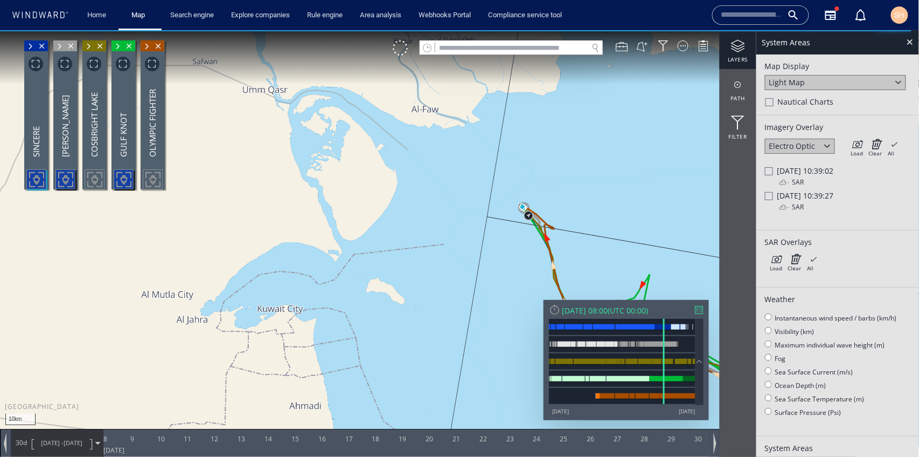
drag, startPoint x: 659, startPoint y: 212, endPoint x: 466, endPoint y: 178, distance: 196.4
click at [466, 178] on canvas "Map" at bounding box center [460, 238] width 920 height 416
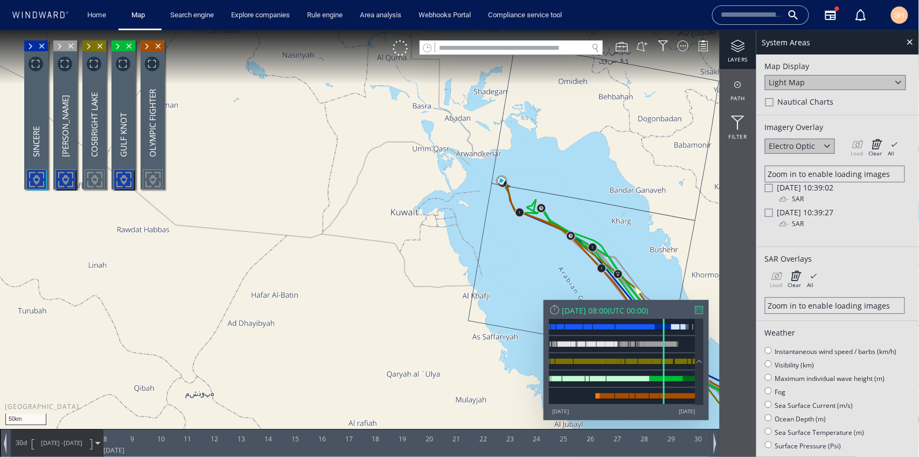
click at [808, 190] on span "[DATE] 10:39:02" at bounding box center [806, 187] width 57 height 10
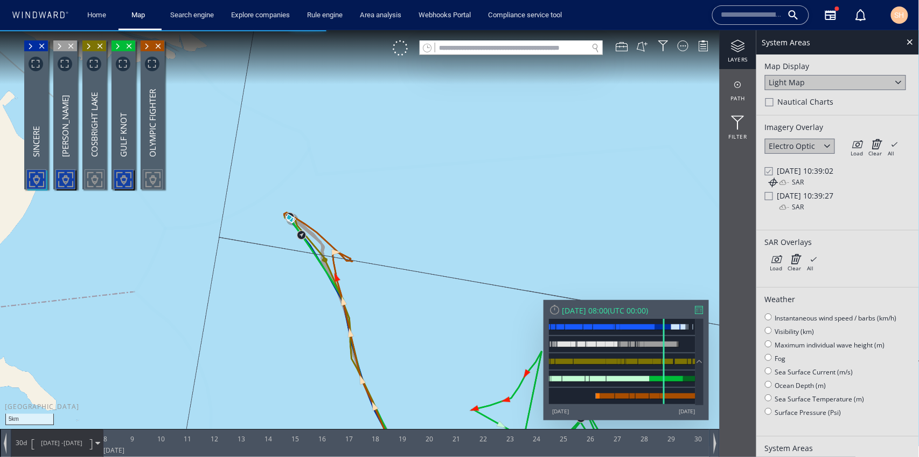
drag, startPoint x: 278, startPoint y: 231, endPoint x: 440, endPoint y: 192, distance: 166.3
click at [440, 192] on canvas "Map" at bounding box center [460, 238] width 920 height 416
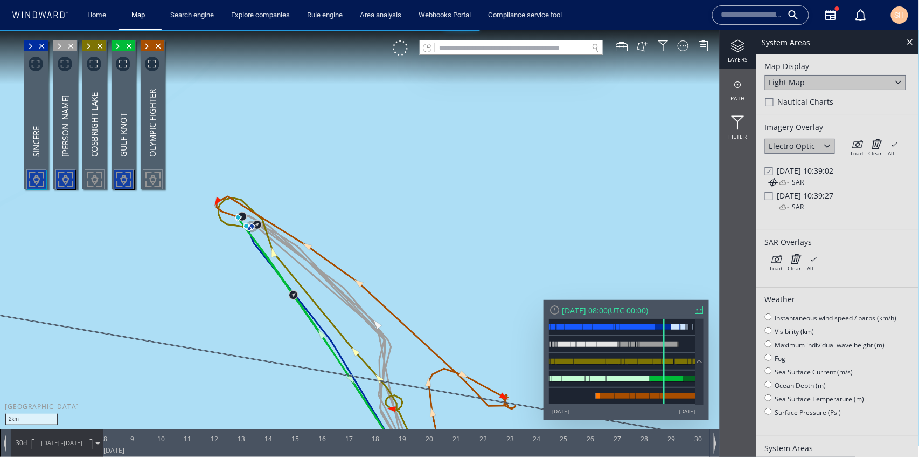
drag, startPoint x: 398, startPoint y: 191, endPoint x: 548, endPoint y: 168, distance: 152.2
click at [548, 168] on canvas "Map" at bounding box center [460, 238] width 920 height 416
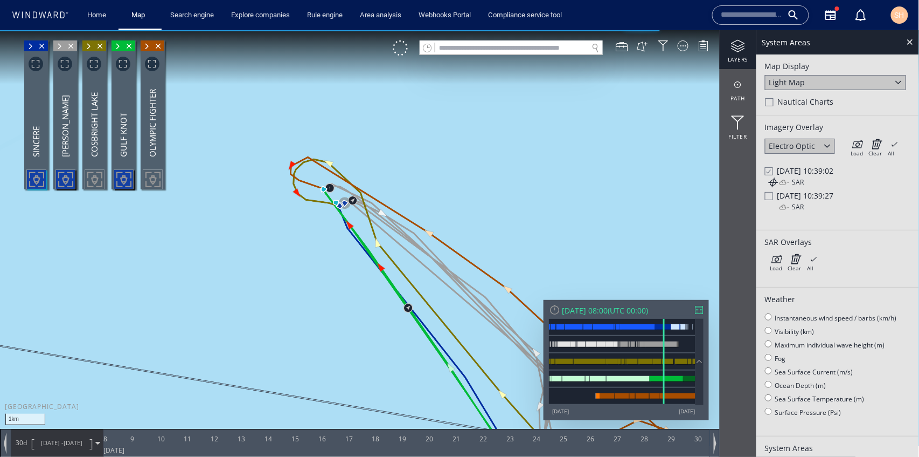
drag, startPoint x: 448, startPoint y: 183, endPoint x: 468, endPoint y: 165, distance: 26.3
click at [468, 165] on canvas "Map" at bounding box center [460, 238] width 920 height 416
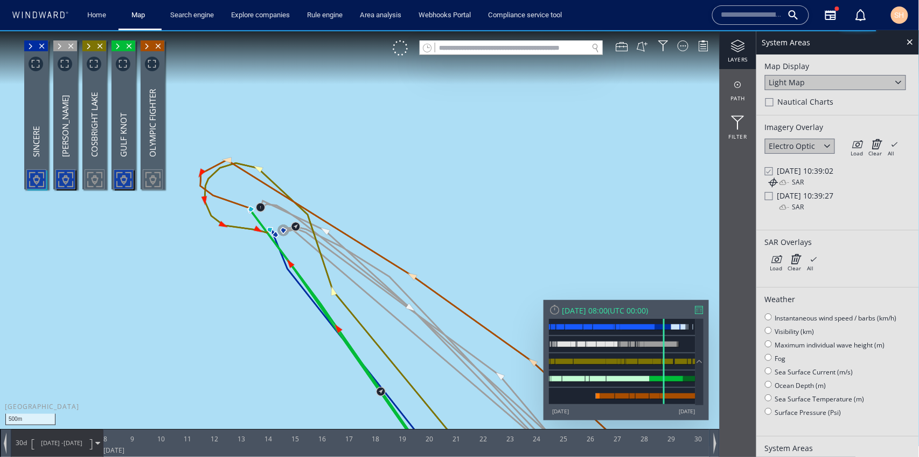
drag, startPoint x: 335, startPoint y: 204, endPoint x: 534, endPoint y: 192, distance: 198.7
click at [534, 192] on canvas "Map" at bounding box center [460, 238] width 920 height 416
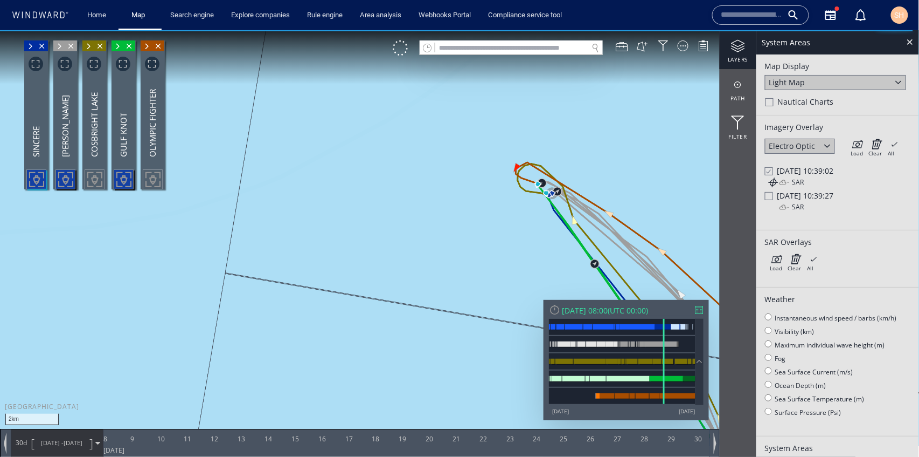
drag, startPoint x: 628, startPoint y: 131, endPoint x: 521, endPoint y: 159, distance: 110.3
click at [521, 159] on canvas "Map" at bounding box center [460, 238] width 920 height 416
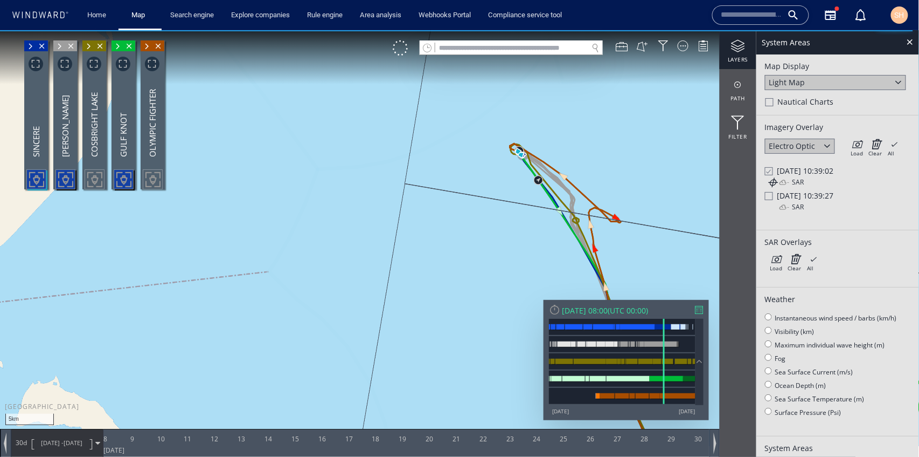
drag, startPoint x: 651, startPoint y: 113, endPoint x: 498, endPoint y: 186, distance: 169.7
click at [498, 186] on canvas "Map" at bounding box center [460, 238] width 920 height 416
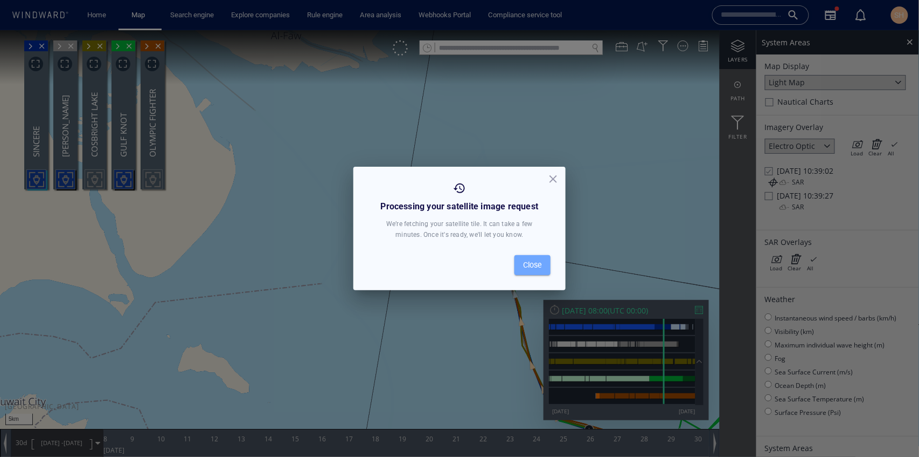
click at [534, 272] on button "Close" at bounding box center [533, 265] width 36 height 20
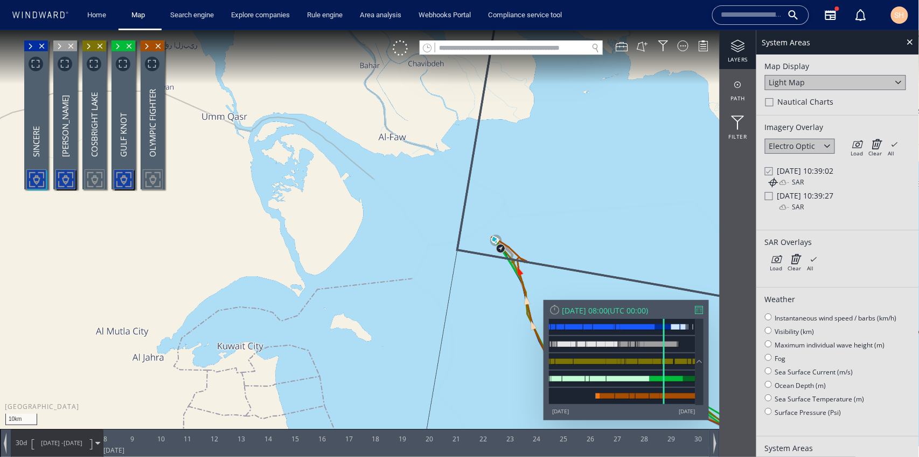
click at [788, 168] on span "Fri 06/01/2023 10:39:02" at bounding box center [806, 170] width 57 height 10
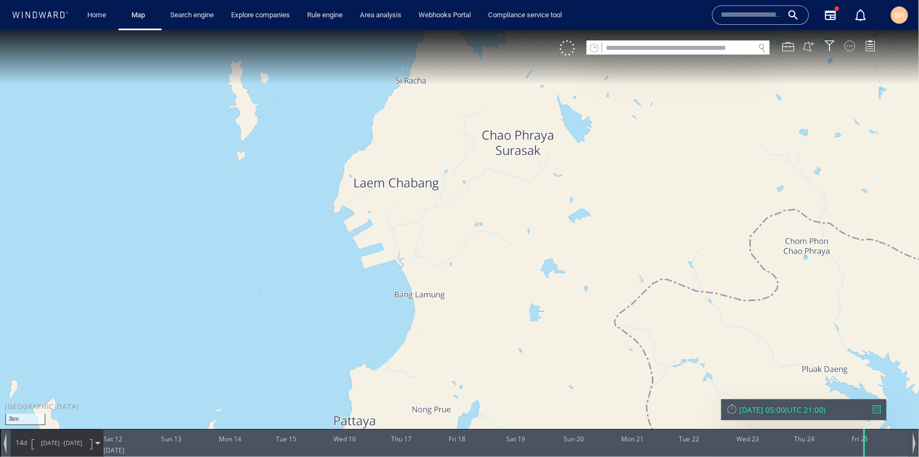
click at [849, 47] on div at bounding box center [850, 45] width 11 height 11
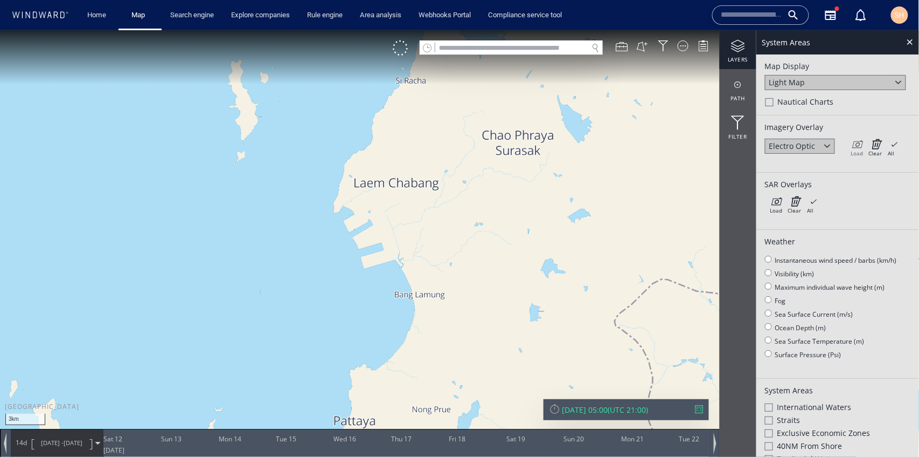
click at [856, 148] on icon at bounding box center [857, 143] width 12 height 11
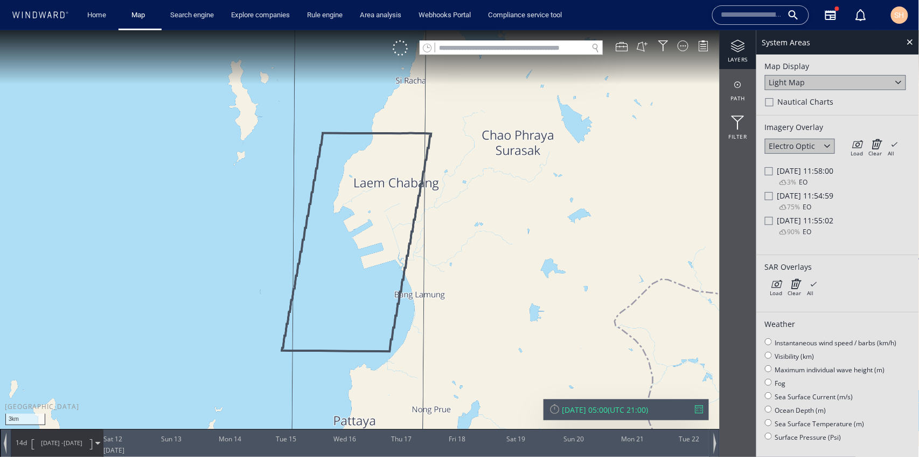
click at [774, 166] on div "[DATE] 11:58:00" at bounding box center [838, 170] width 146 height 10
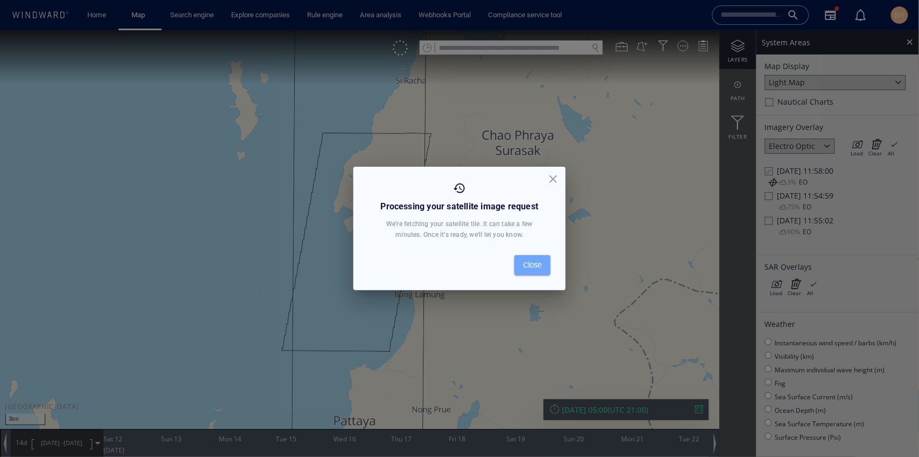
click at [533, 266] on span "Close" at bounding box center [532, 264] width 19 height 13
click at [508, 262] on span "View on map" at bounding box center [519, 264] width 45 height 13
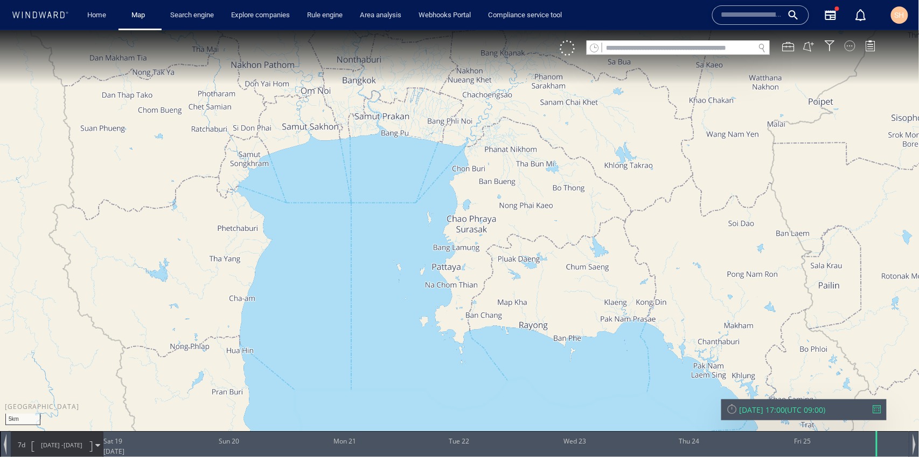
click at [849, 44] on div at bounding box center [850, 45] width 11 height 11
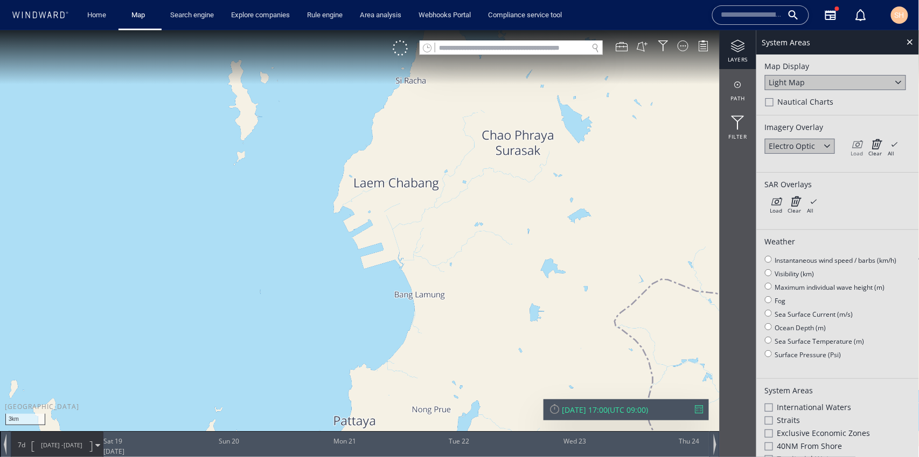
click at [855, 143] on icon at bounding box center [857, 143] width 12 height 11
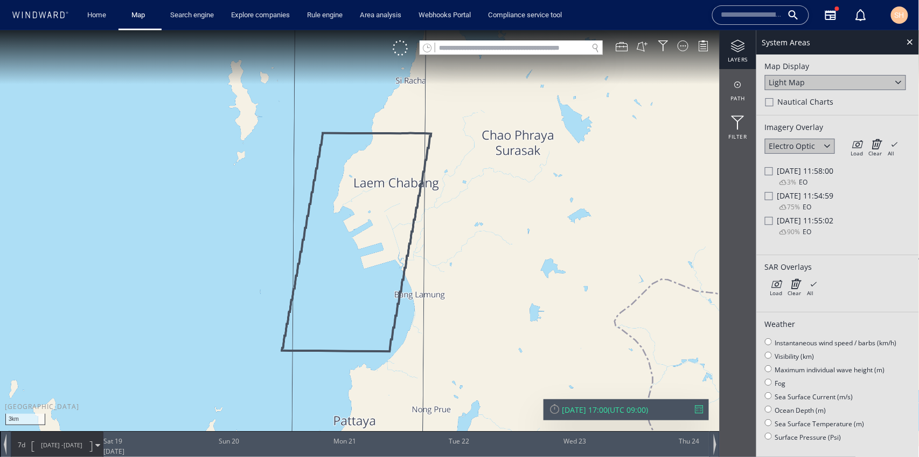
click at [819, 173] on span "[DATE] 11:58:00" at bounding box center [806, 170] width 57 height 10
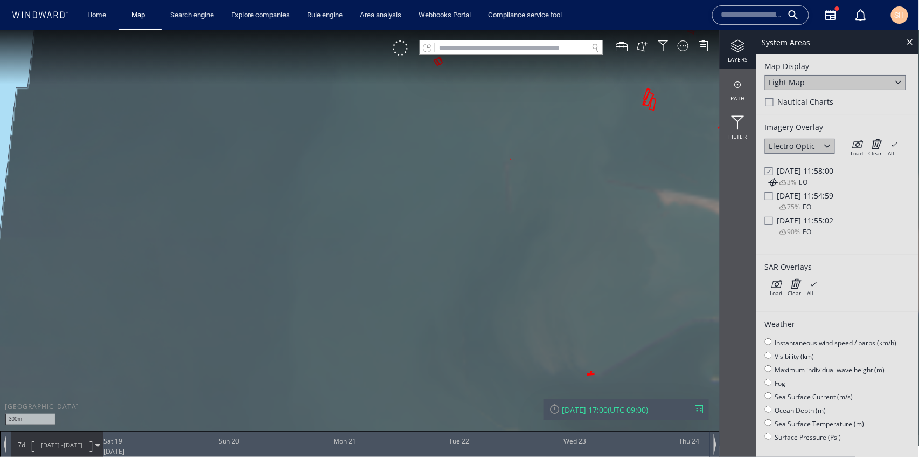
drag, startPoint x: 546, startPoint y: 176, endPoint x: 272, endPoint y: 455, distance: 391.0
click at [270, 456] on html "300m © Mapbox © OpenStreetMap Improve this map 0 0 [DATE] Sat 19 Sun 20 Mon 21 …" at bounding box center [459, 243] width 919 height 426
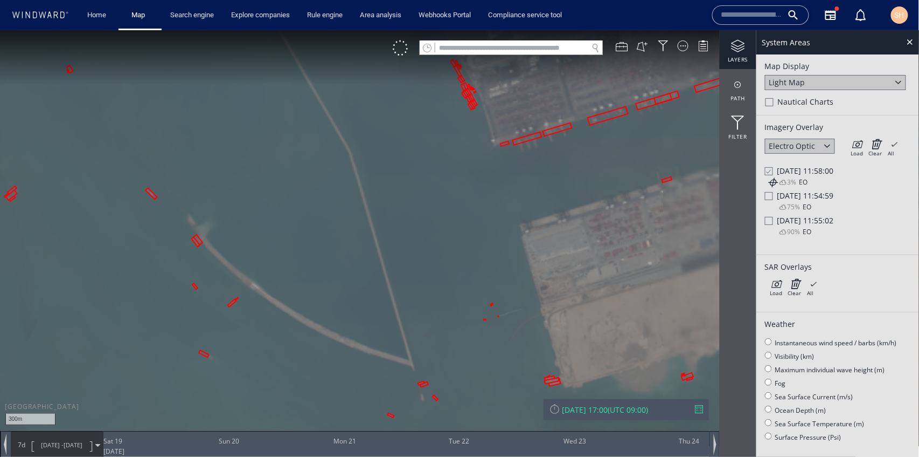
drag, startPoint x: 430, startPoint y: 252, endPoint x: 390, endPoint y: 430, distance: 182.7
click at [390, 30] on div "300m © Mapbox © OpenStreetMap Improve this map 0 0 [DATE] Sat 19 Sun 20 Mon 21 …" at bounding box center [459, 30] width 919 height 0
drag, startPoint x: 431, startPoint y: 225, endPoint x: 432, endPoint y: 384, distance: 159.0
click at [432, 392] on canvas "Map" at bounding box center [460, 238] width 920 height 416
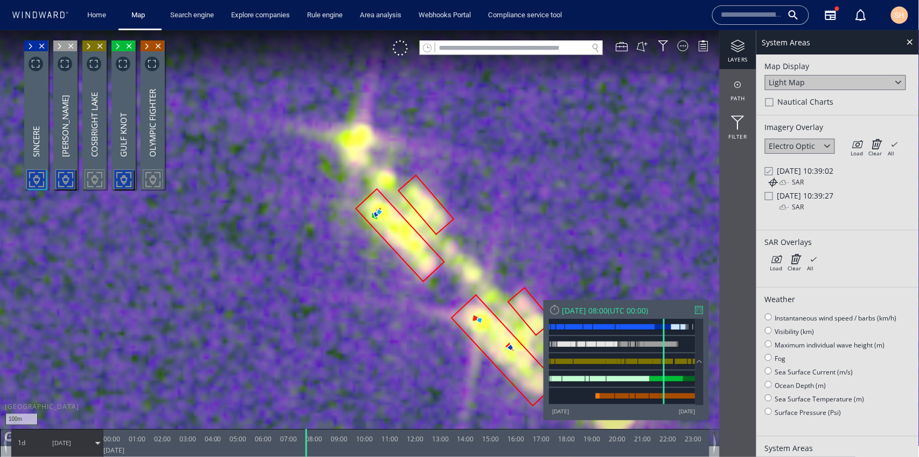
drag, startPoint x: 444, startPoint y: 250, endPoint x: 415, endPoint y: 201, distance: 56.3
click at [415, 201] on canvas "Map" at bounding box center [460, 238] width 920 height 416
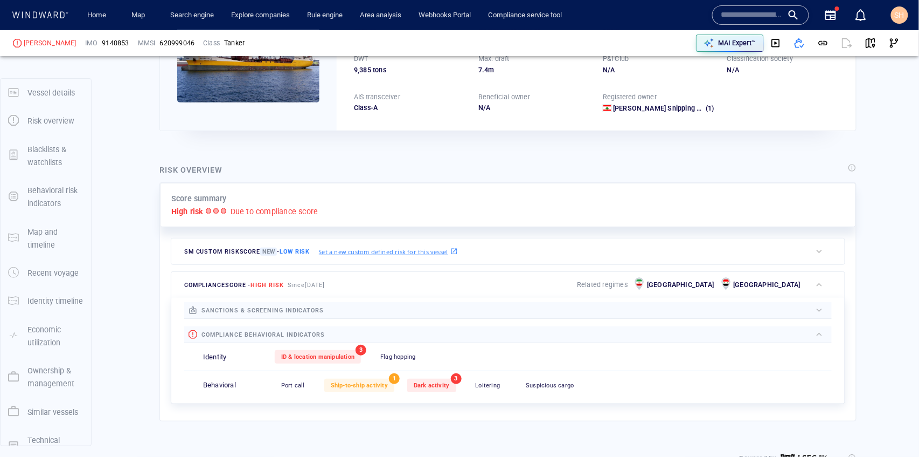
scroll to position [28, 0]
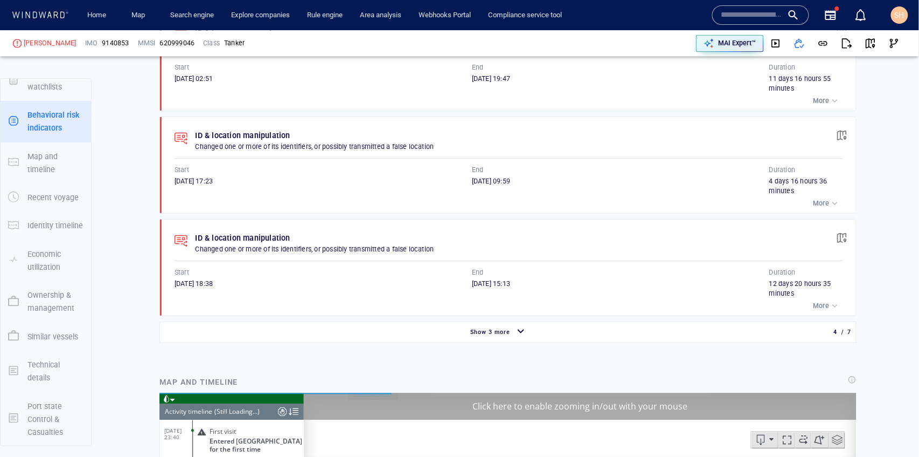
scroll to position [9347, 0]
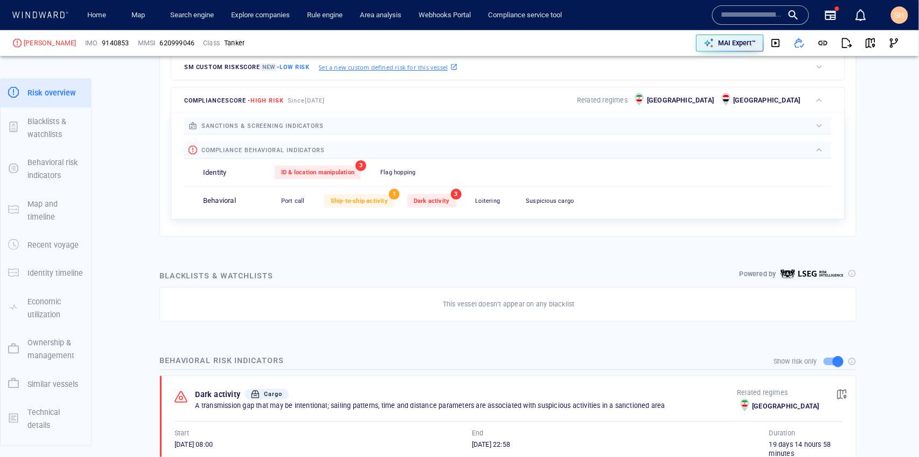
scroll to position [72, 0]
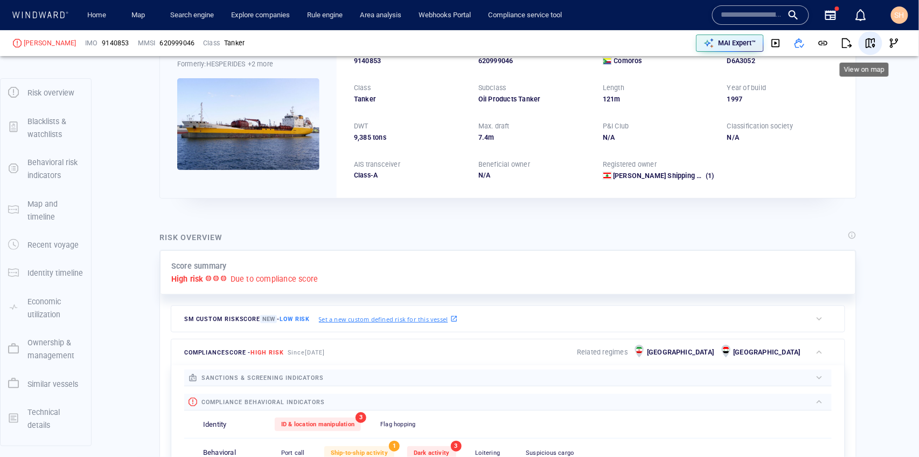
click at [869, 40] on span "button" at bounding box center [871, 43] width 11 height 11
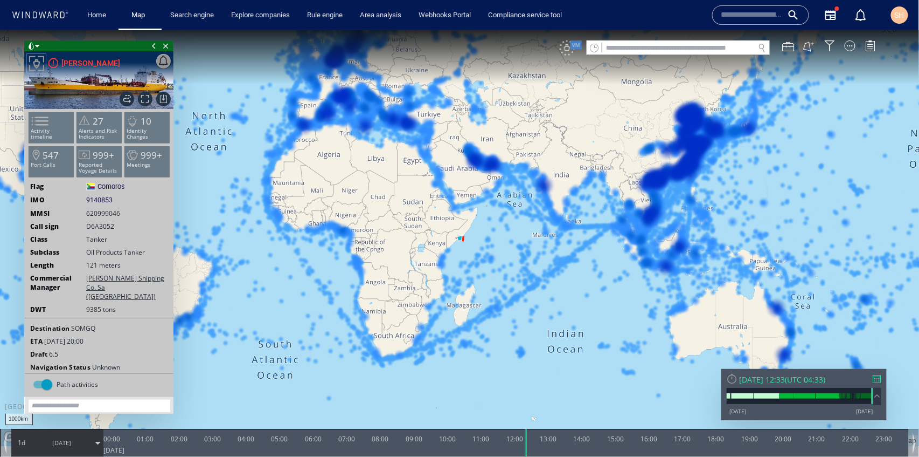
click at [570, 50] on div "VM" at bounding box center [567, 47] width 15 height 15
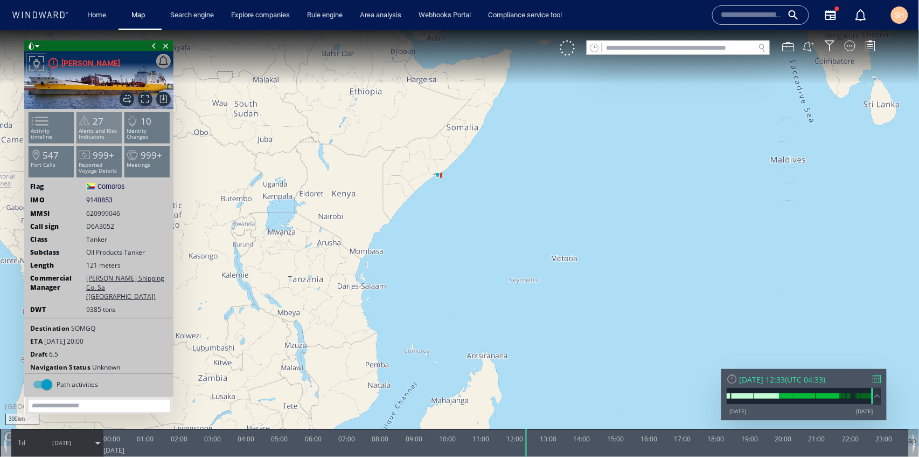
click at [97, 121] on span "27" at bounding box center [98, 120] width 11 height 12
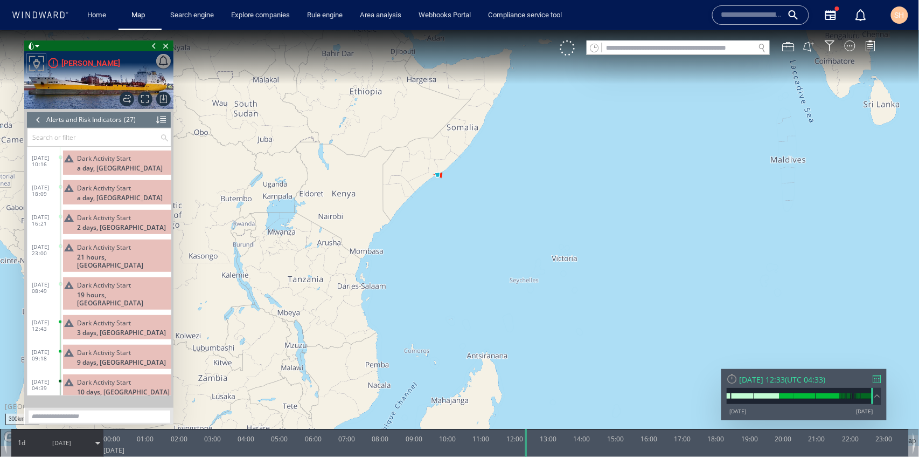
scroll to position [551, 0]
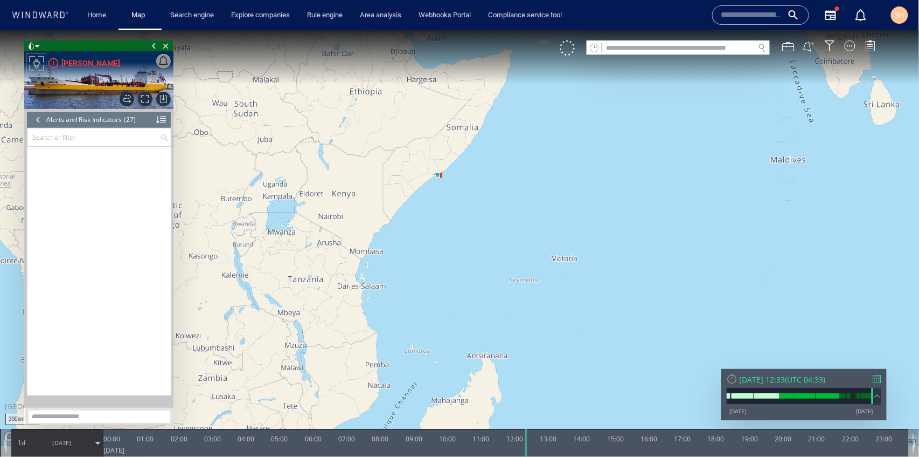
click at [37, 117] on div at bounding box center [38, 119] width 12 height 16
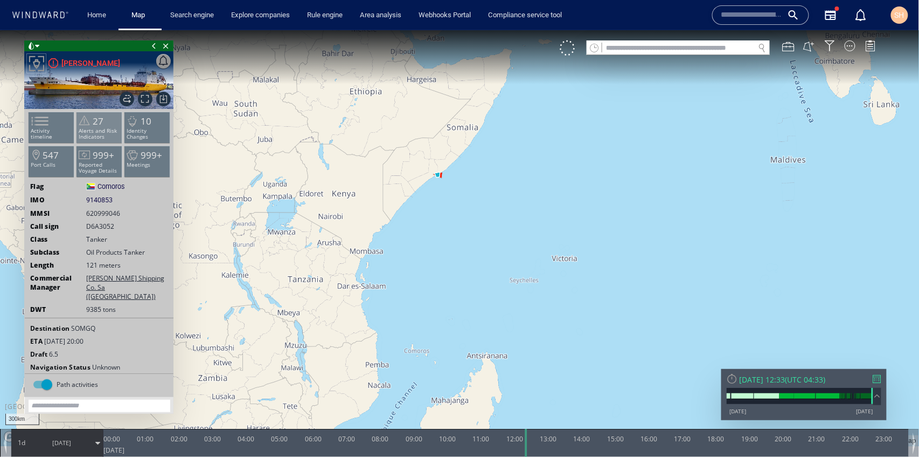
click at [105, 131] on p "Alerts and Risk Indicators" at bounding box center [100, 133] width 46 height 12
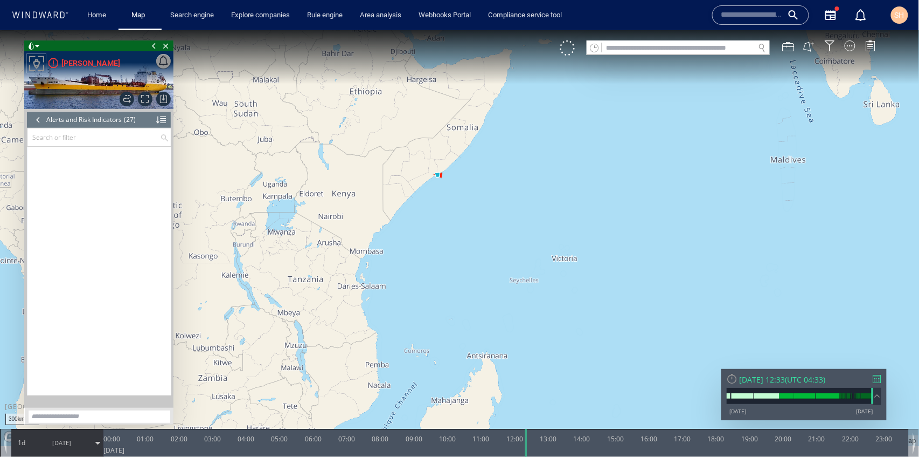
scroll to position [551, 0]
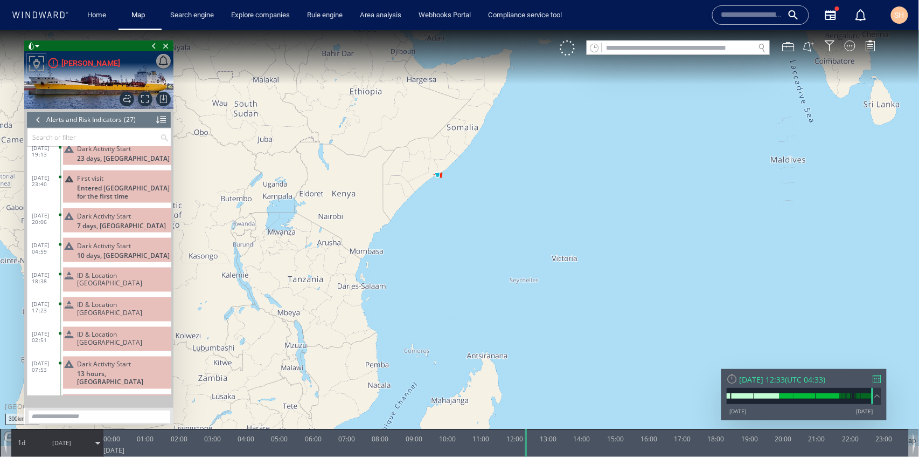
click at [115, 300] on span "ID & Location [GEOGRAPHIC_DATA]" at bounding box center [122, 308] width 90 height 16
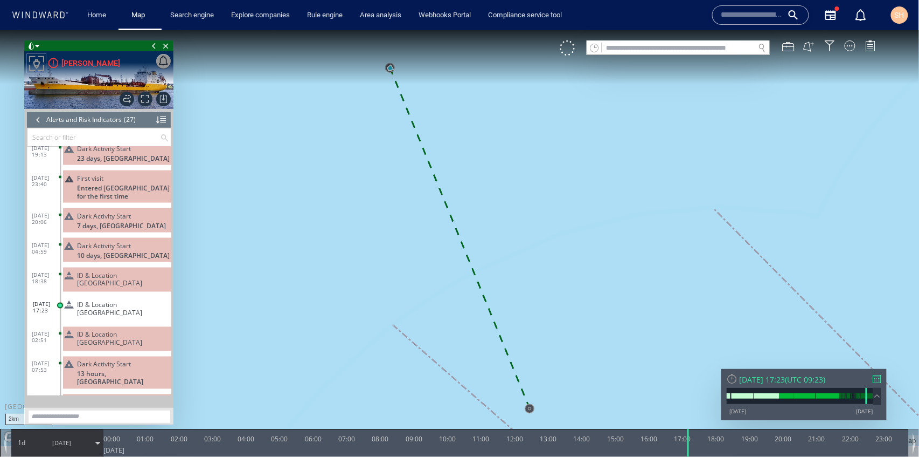
click at [81, 438] on span "[DATE]" at bounding box center [61, 441] width 54 height 27
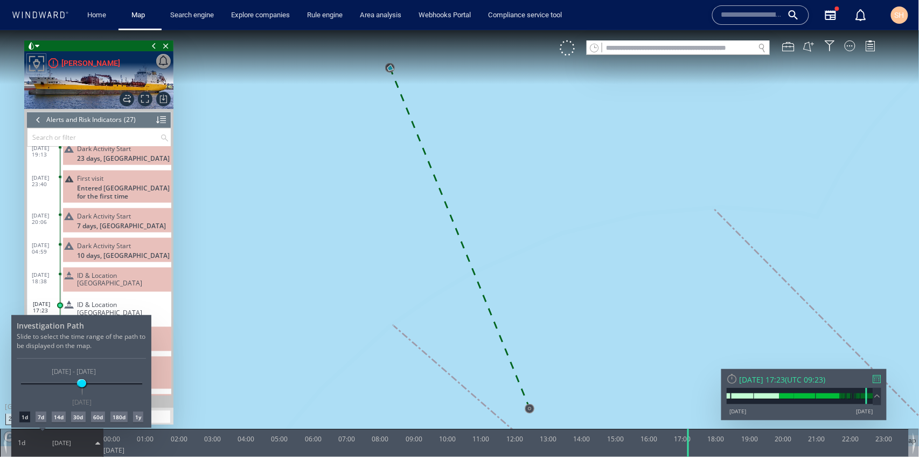
click at [43, 415] on div "7d" at bounding box center [41, 416] width 11 height 11
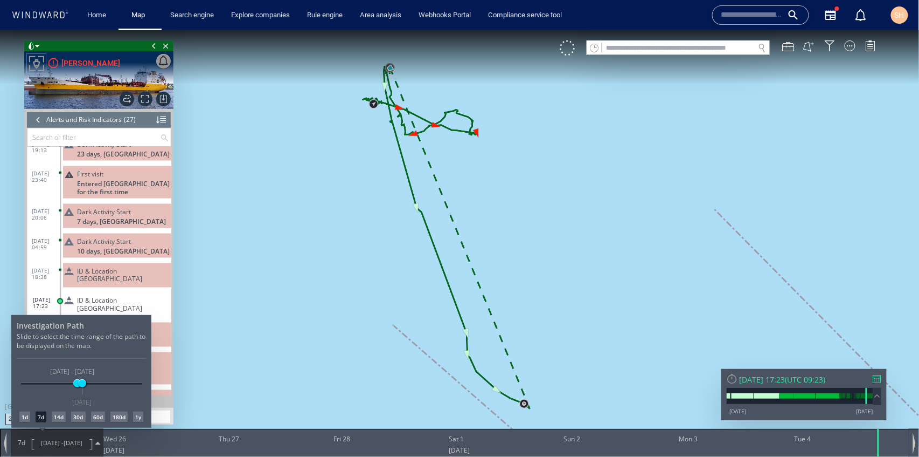
click at [57, 410] on div "Investigation Path Slide to select the time range of the path to be displayed o…" at bounding box center [81, 370] width 140 height 113
click at [59, 411] on div "14d" at bounding box center [59, 416] width 14 height 11
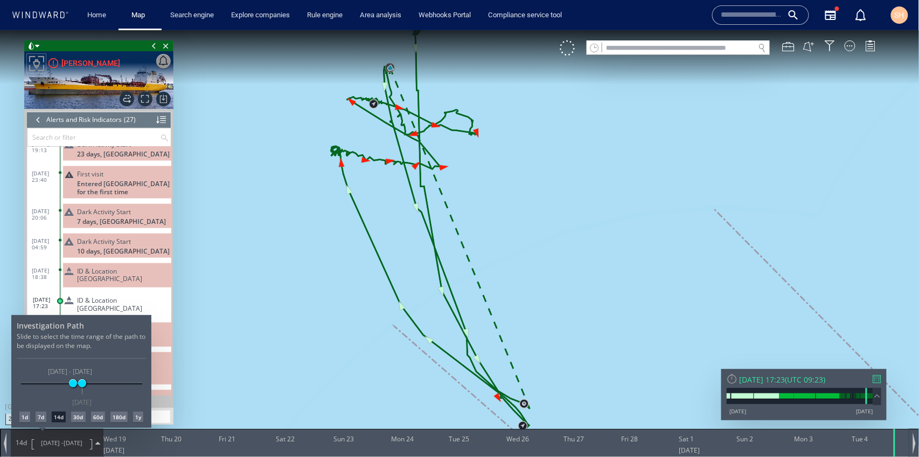
click at [83, 414] on div "30d" at bounding box center [78, 416] width 14 height 11
click at [80, 446] on div at bounding box center [459, 243] width 919 height 426
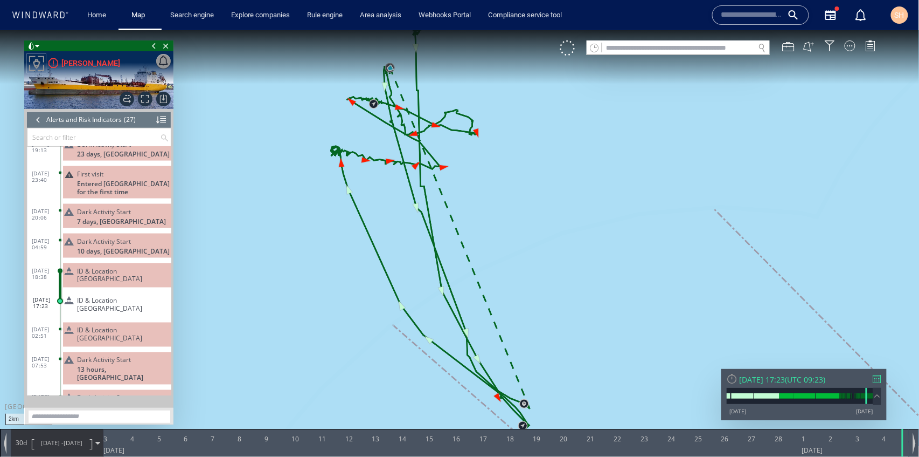
click at [140, 266] on span "ID & Location [GEOGRAPHIC_DATA]" at bounding box center [122, 274] width 90 height 16
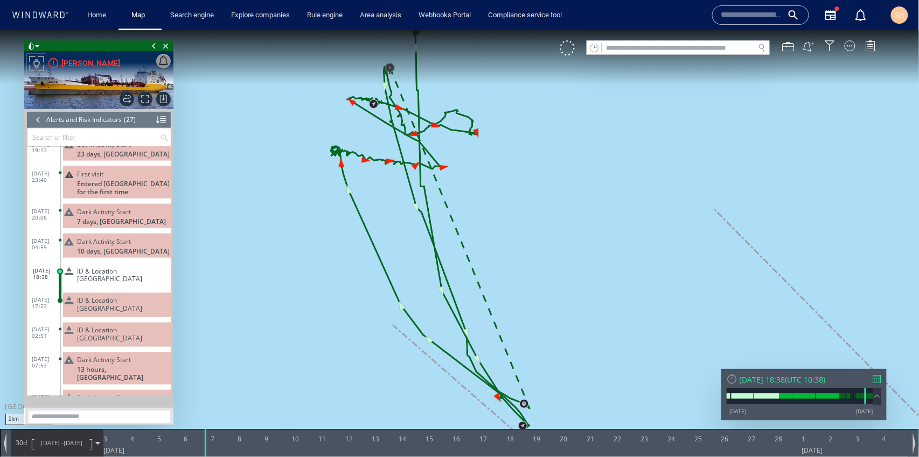
click at [113, 266] on span "ID & Location [GEOGRAPHIC_DATA]" at bounding box center [122, 274] width 90 height 16
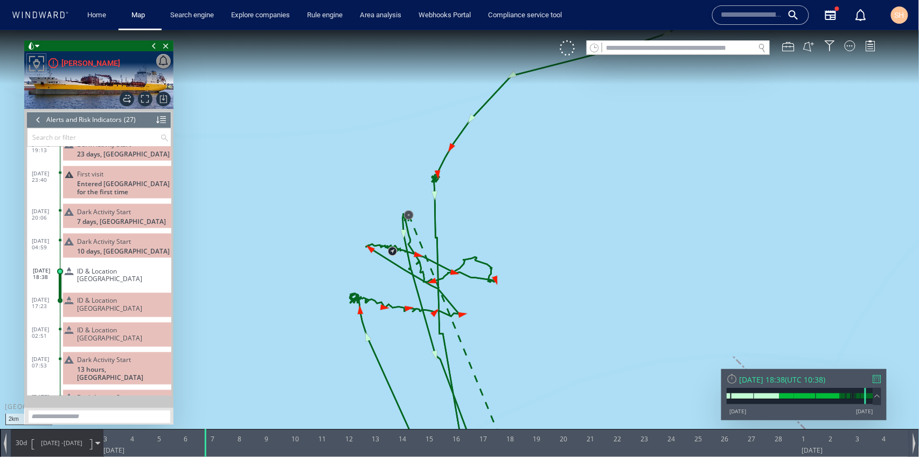
drag, startPoint x: 486, startPoint y: 214, endPoint x: 325, endPoint y: 388, distance: 236.9
click at [325, 388] on canvas "Map" at bounding box center [460, 238] width 920 height 416
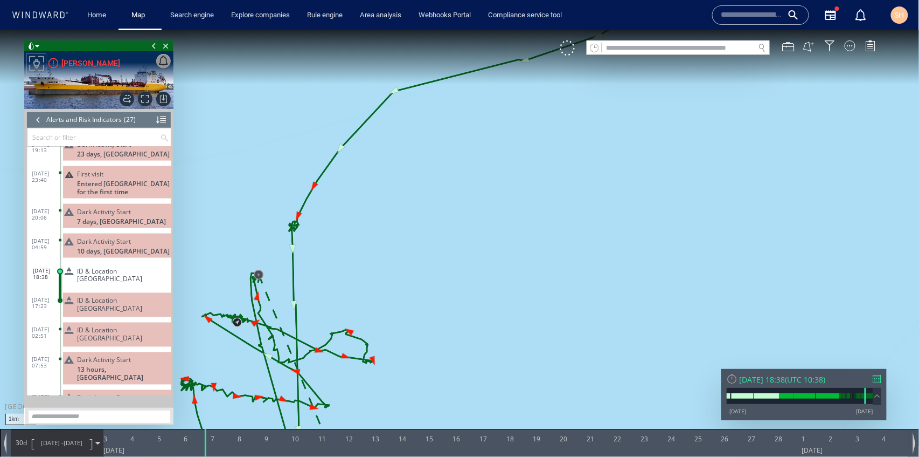
click at [117, 322] on div "ID & Location [GEOGRAPHIC_DATA]" at bounding box center [117, 334] width 108 height 24
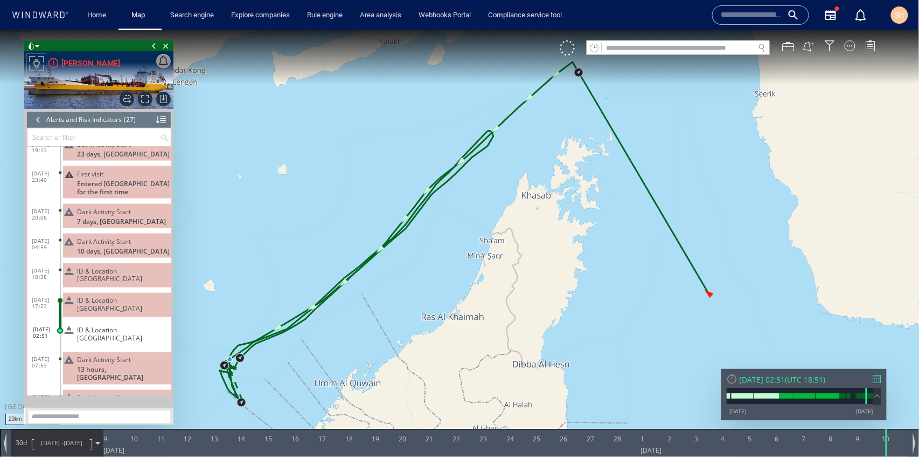
drag, startPoint x: 344, startPoint y: 363, endPoint x: 540, endPoint y: 240, distance: 231.3
click at [540, 240] on canvas "Map" at bounding box center [460, 238] width 920 height 416
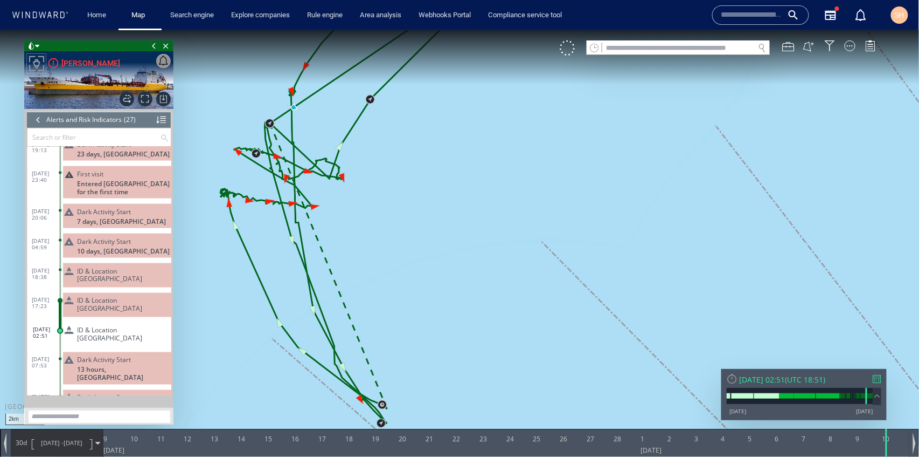
drag, startPoint x: 365, startPoint y: 296, endPoint x: 395, endPoint y: 199, distance: 101.4
click at [395, 199] on canvas "Map" at bounding box center [460, 238] width 920 height 416
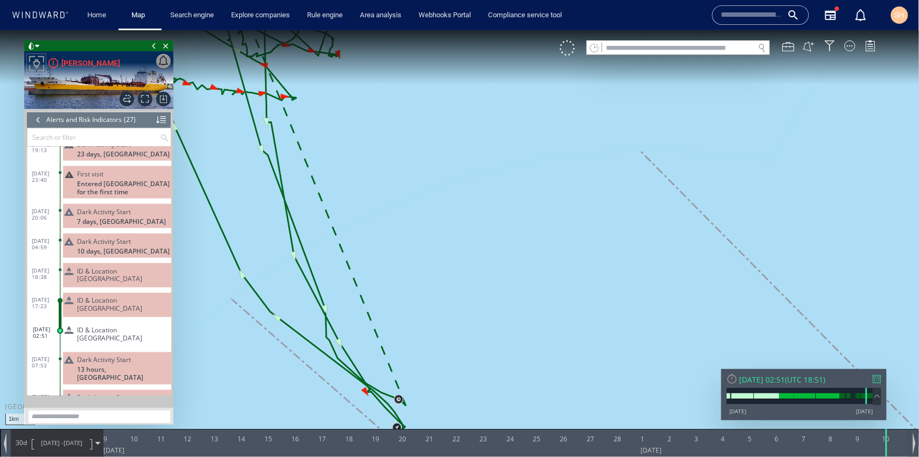
drag, startPoint x: 377, startPoint y: 201, endPoint x: 486, endPoint y: 345, distance: 180.6
click at [486, 345] on canvas "Map" at bounding box center [460, 238] width 920 height 416
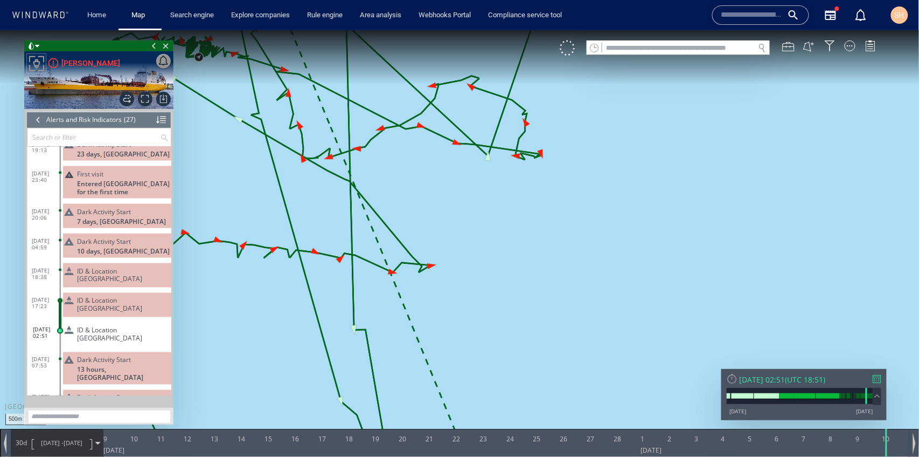
drag, startPoint x: 282, startPoint y: 184, endPoint x: 492, endPoint y: 313, distance: 245.6
click at [492, 313] on canvas "Map" at bounding box center [460, 238] width 920 height 416
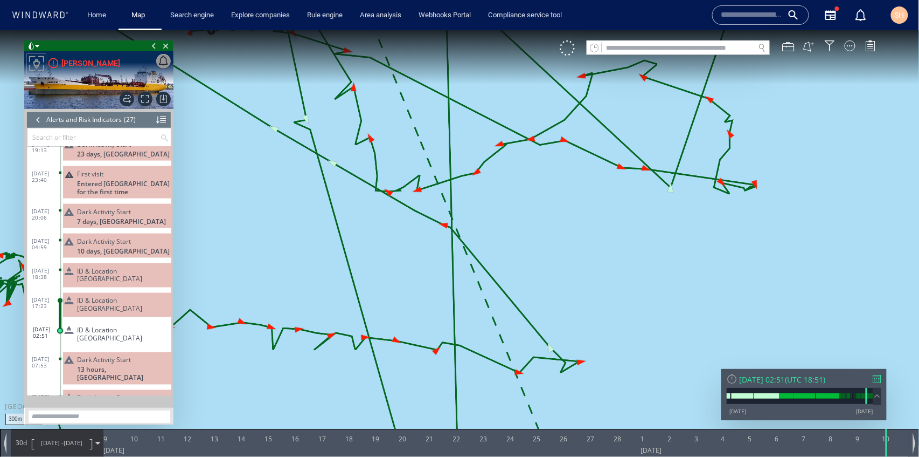
drag, startPoint x: 601, startPoint y: 322, endPoint x: 413, endPoint y: 214, distance: 217.5
click at [413, 214] on canvas "Map" at bounding box center [460, 238] width 920 height 416
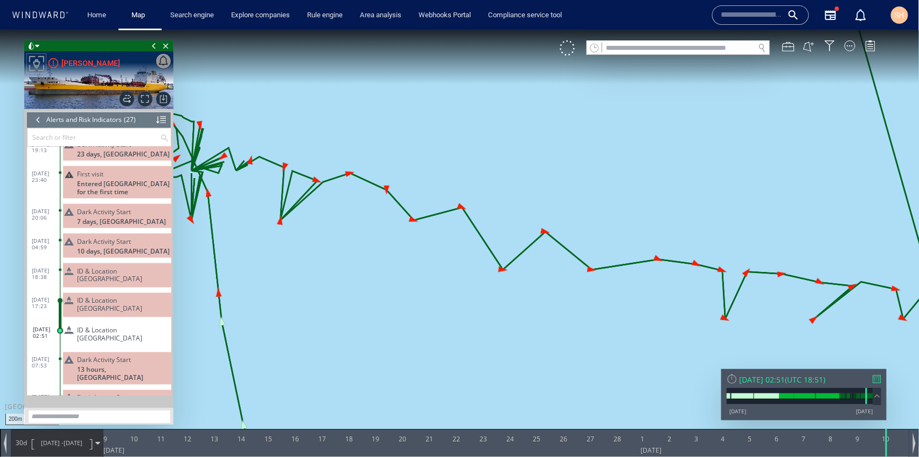
drag, startPoint x: 301, startPoint y: 267, endPoint x: 545, endPoint y: 319, distance: 249.5
click at [545, 319] on canvas "Map" at bounding box center [460, 238] width 920 height 416
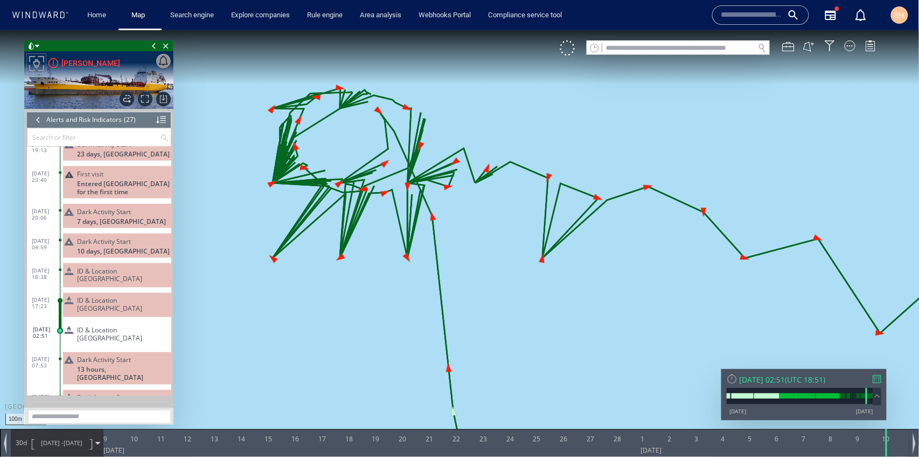
drag, startPoint x: 412, startPoint y: 275, endPoint x: 425, endPoint y: 348, distance: 73.8
click at [425, 348] on canvas "Map" at bounding box center [460, 238] width 920 height 416
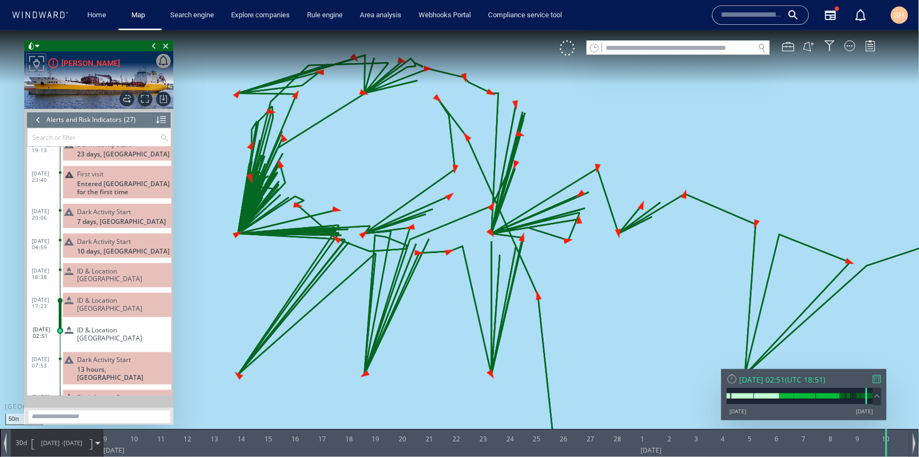
drag, startPoint x: 397, startPoint y: 302, endPoint x: 457, endPoint y: 342, distance: 71.5
click at [457, 342] on canvas "Map" at bounding box center [460, 238] width 920 height 416
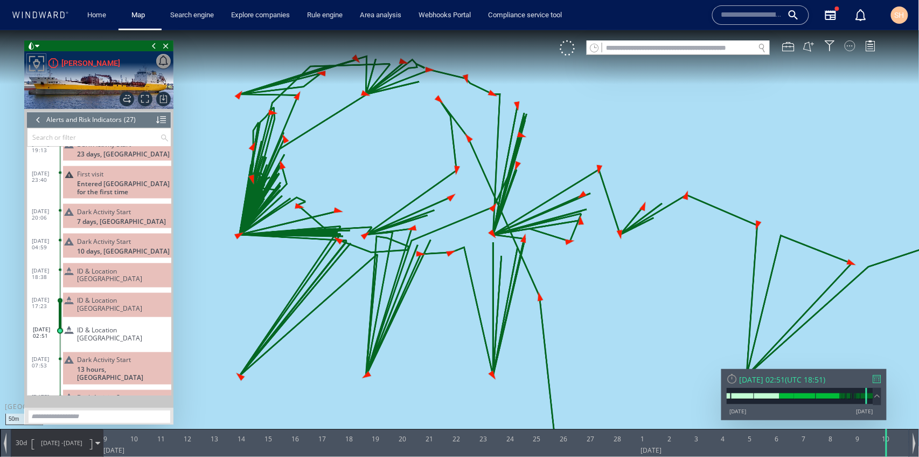
click at [850, 50] on div at bounding box center [850, 45] width 11 height 11
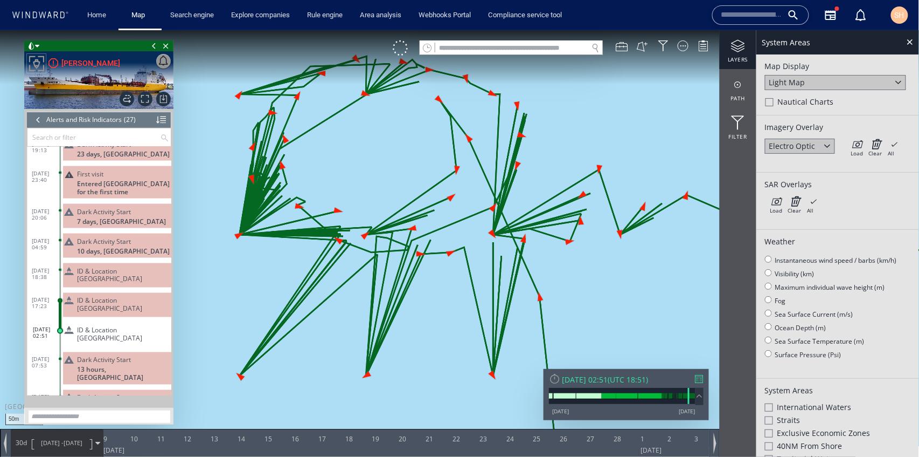
click at [848, 143] on div "Electro Optic Load Clear All × Loading all overlays might take a while!" at bounding box center [838, 146] width 146 height 16
click at [856, 142] on icon at bounding box center [857, 143] width 12 height 11
